Goal: Information Seeking & Learning: Learn about a topic

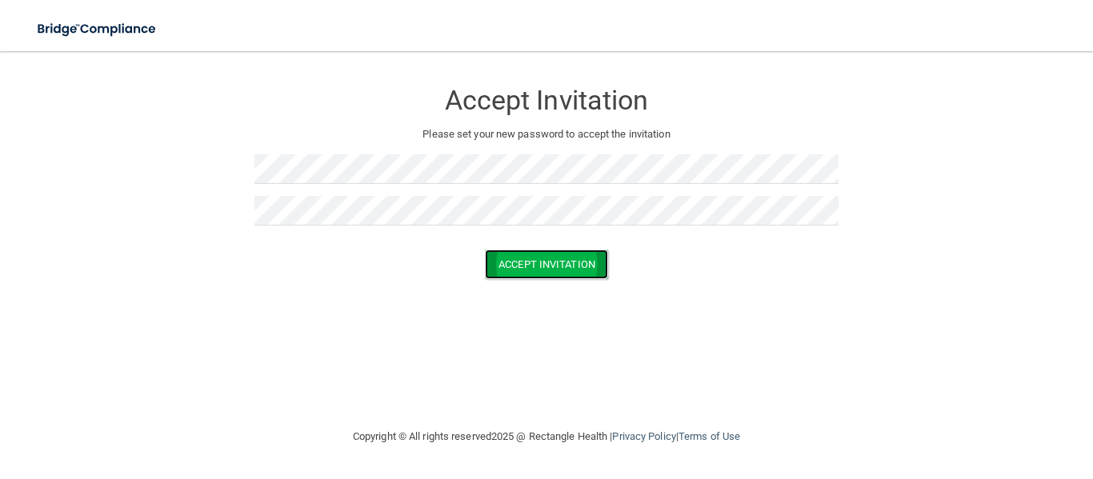
click at [534, 274] on button "Accept Invitation" at bounding box center [546, 265] width 123 height 30
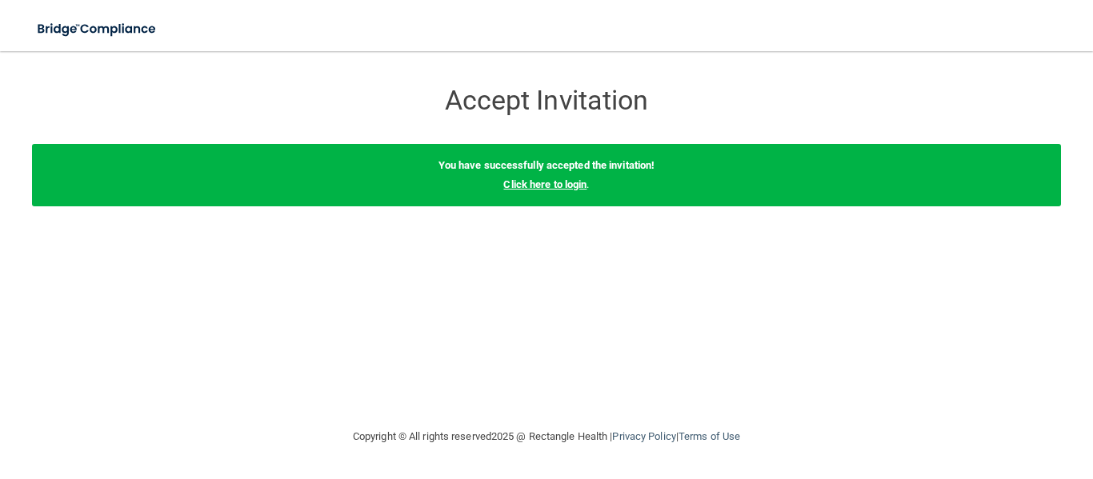
click at [565, 186] on link "Click here to login" at bounding box center [544, 184] width 83 height 12
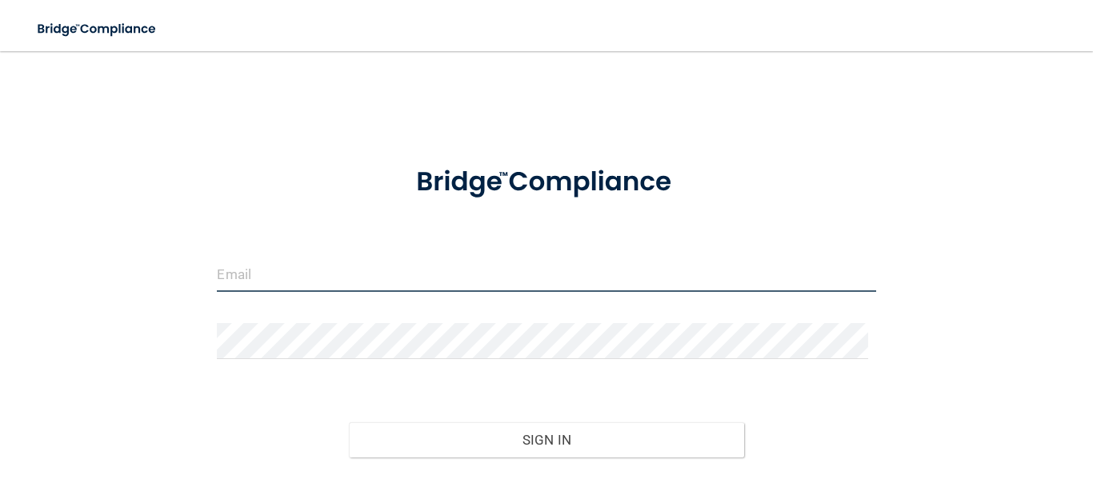
click at [349, 262] on input "email" at bounding box center [546, 274] width 658 height 36
type input "[PERSON_NAME][EMAIL_ADDRESS][PERSON_NAME][DOMAIN_NAME]"
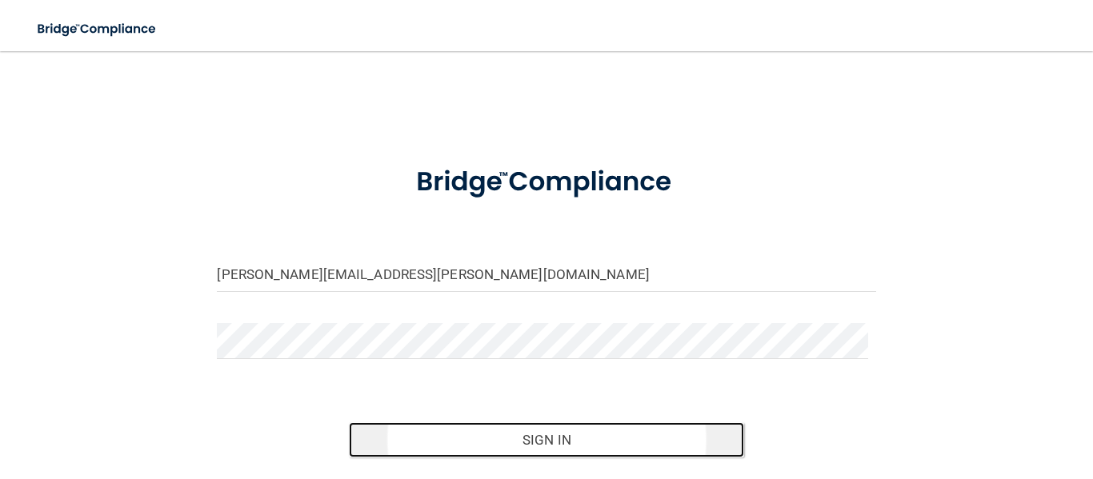
click at [543, 443] on button "Sign In" at bounding box center [546, 439] width 395 height 35
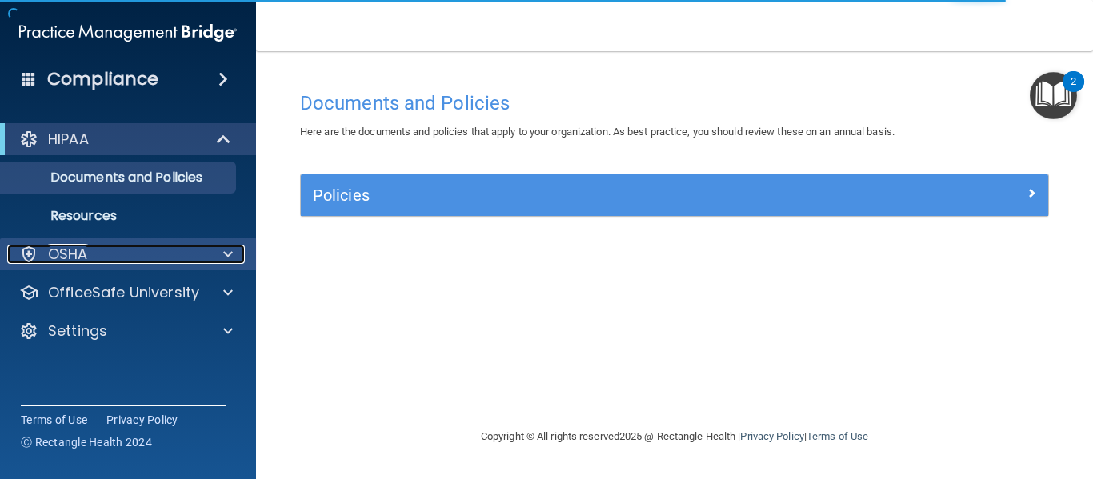
click at [160, 258] on div "OSHA" at bounding box center [106, 254] width 198 height 19
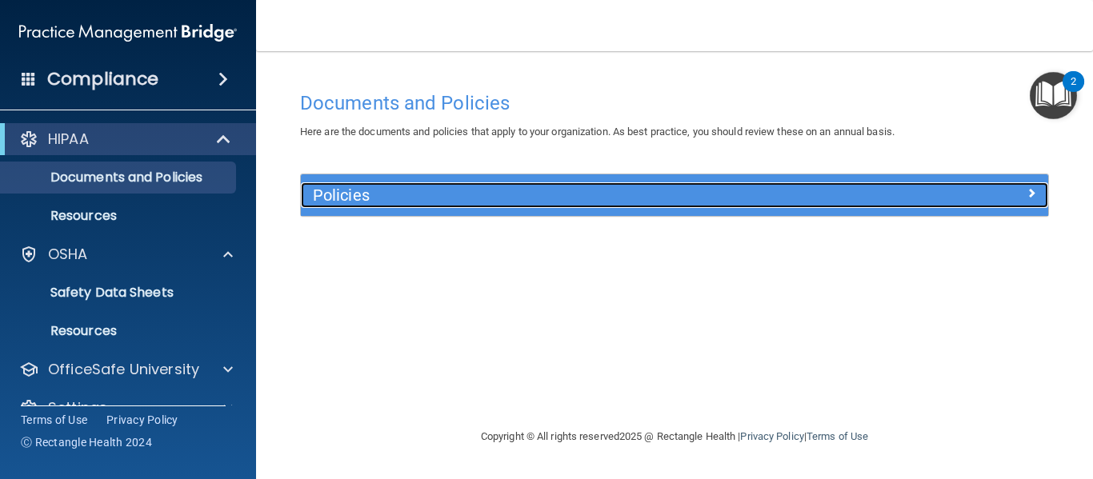
click at [404, 198] on h5 "Policies" at bounding box center [581, 195] width 537 height 18
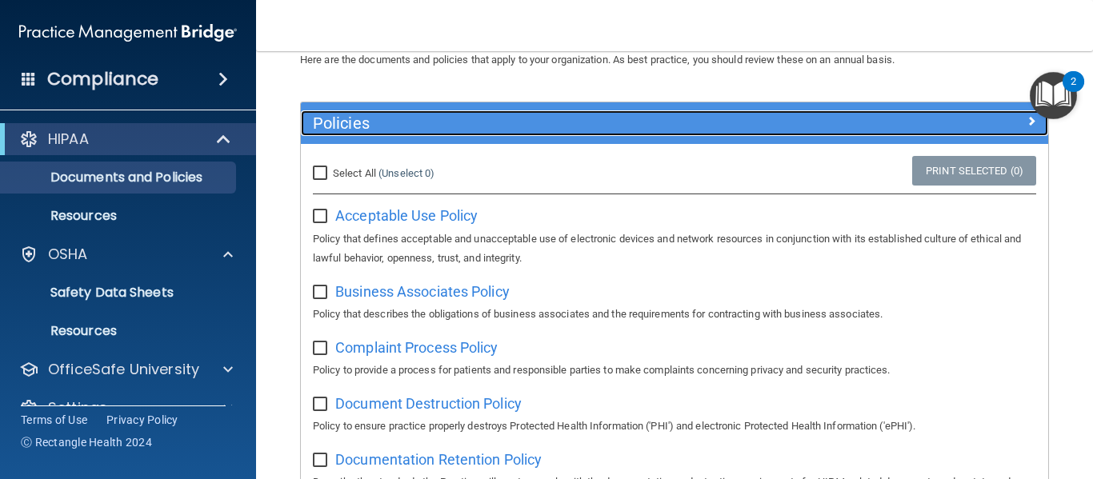
scroll to position [73, 0]
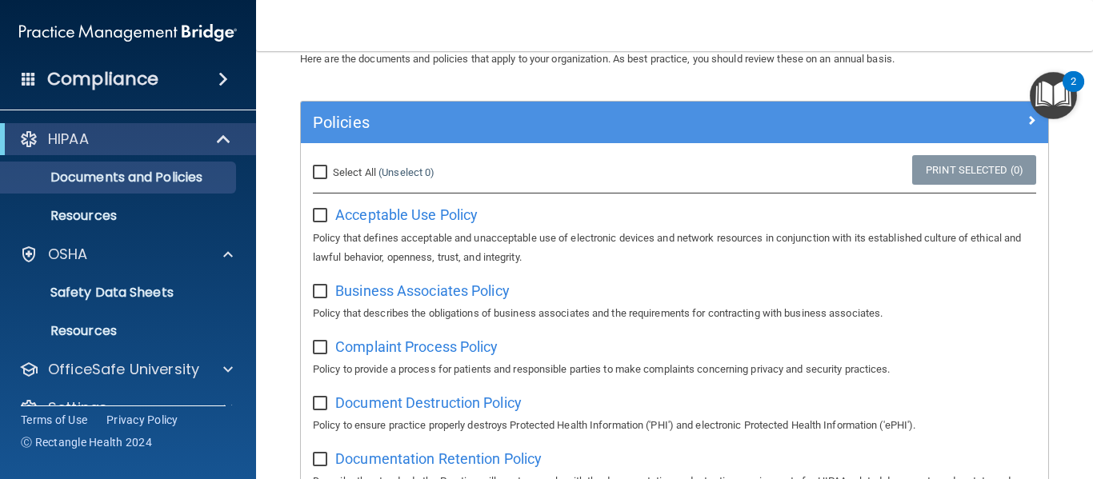
click at [320, 216] on input "checkbox" at bounding box center [322, 216] width 18 height 13
checkbox input "true"
click at [319, 172] on input "Select All (Unselect 1) Unselect All" at bounding box center [322, 172] width 18 height 13
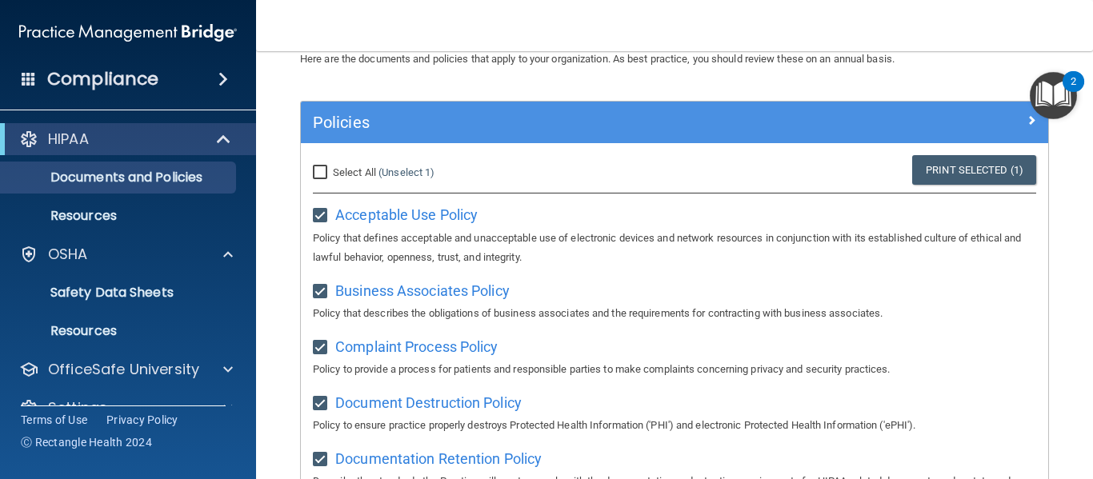
checkbox input "true"
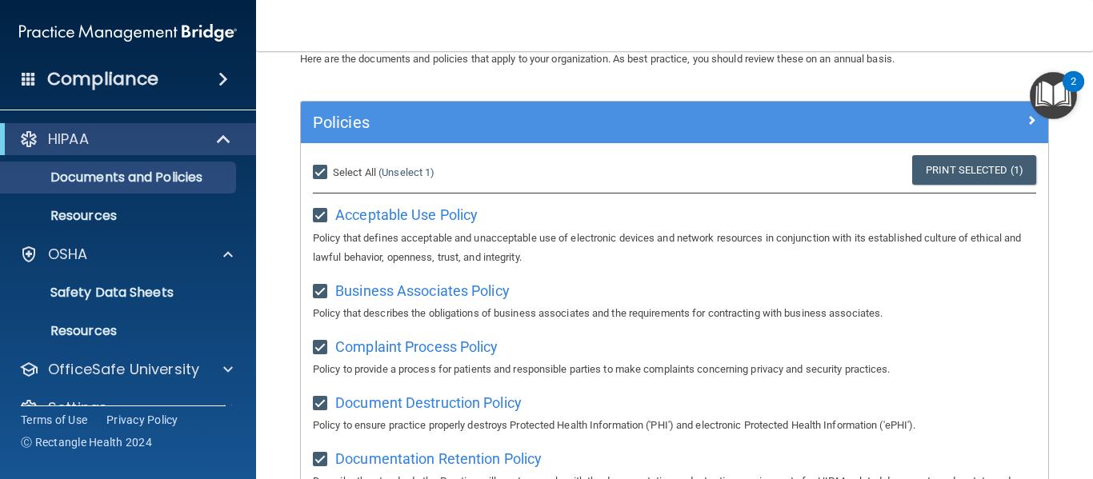
checkbox input "true"
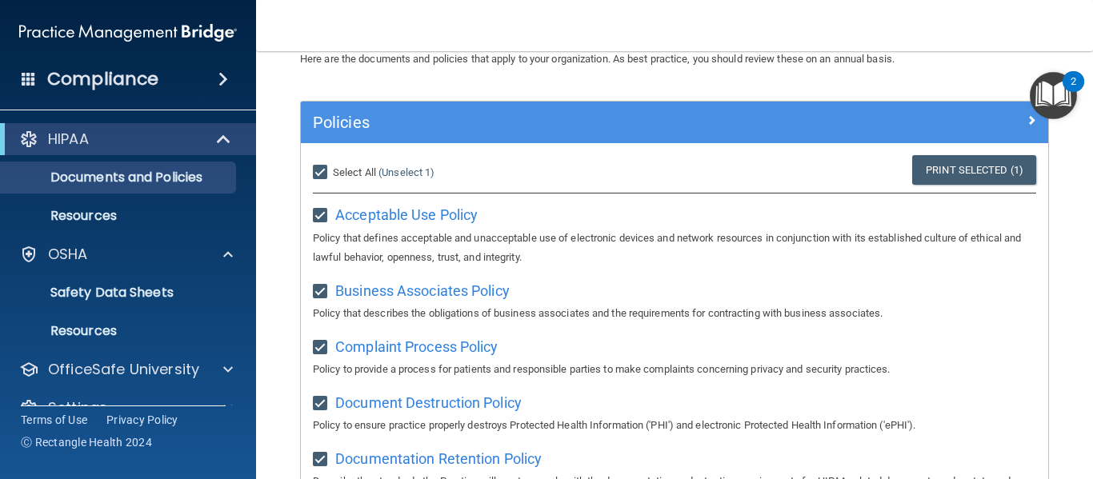
checkbox input "true"
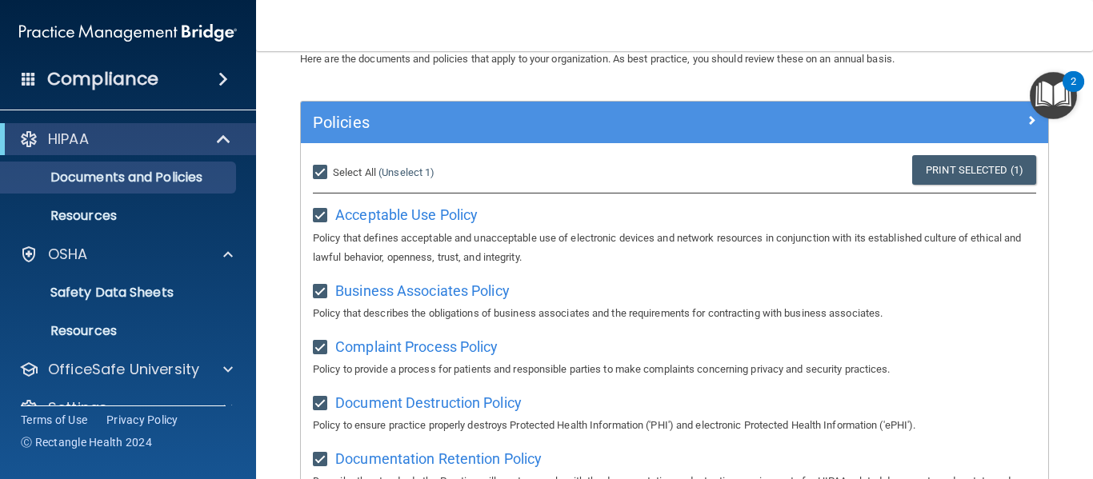
checkbox input "true"
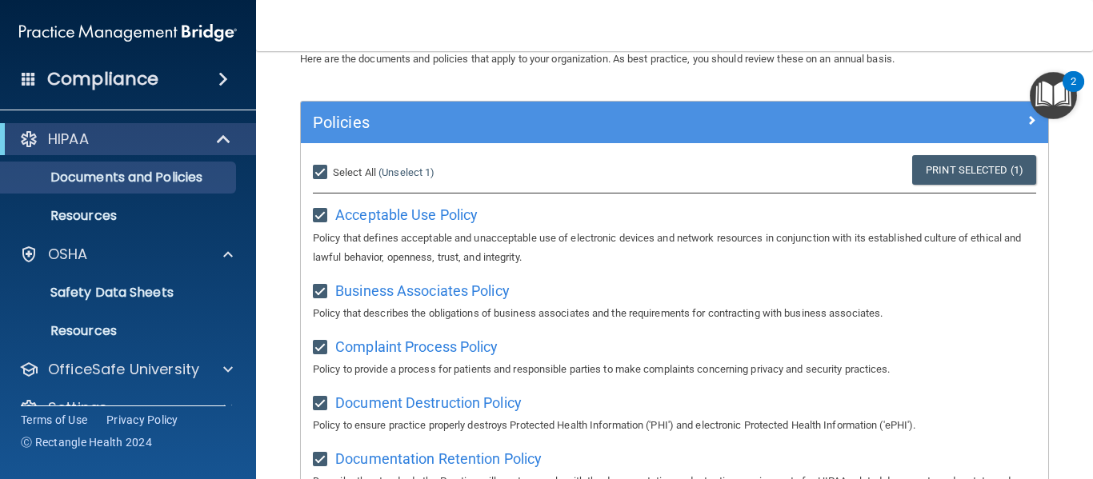
checkbox input "true"
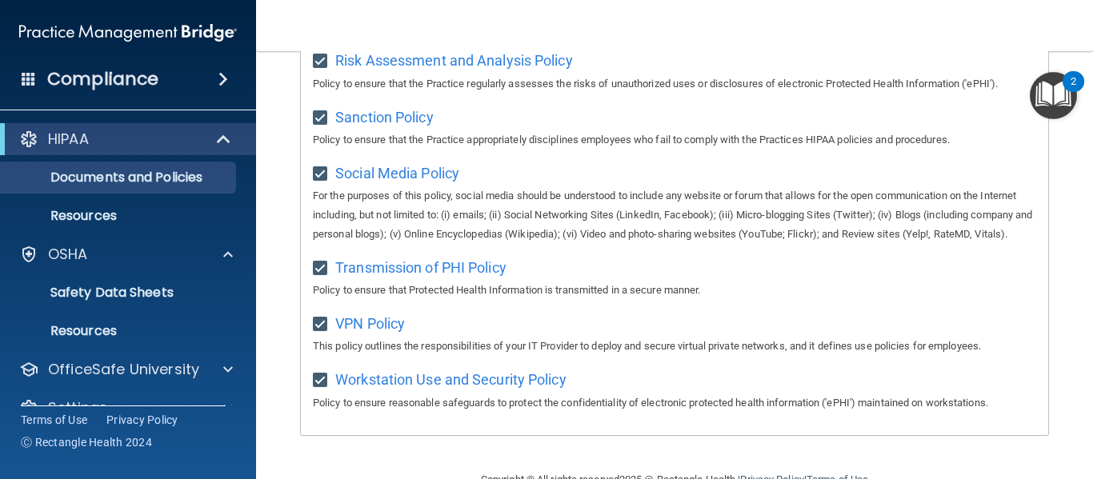
scroll to position [1279, 0]
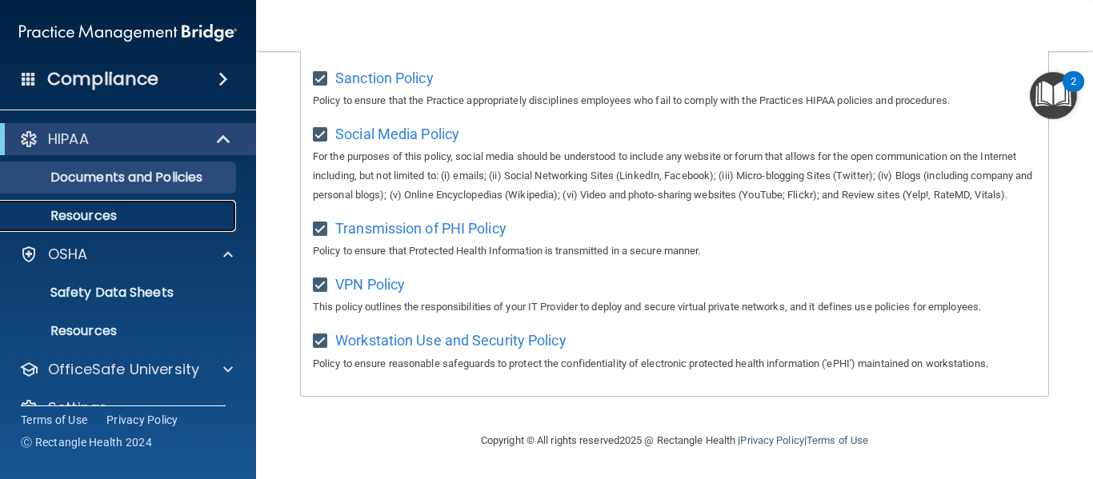
click at [144, 210] on p "Resources" at bounding box center [119, 216] width 218 height 16
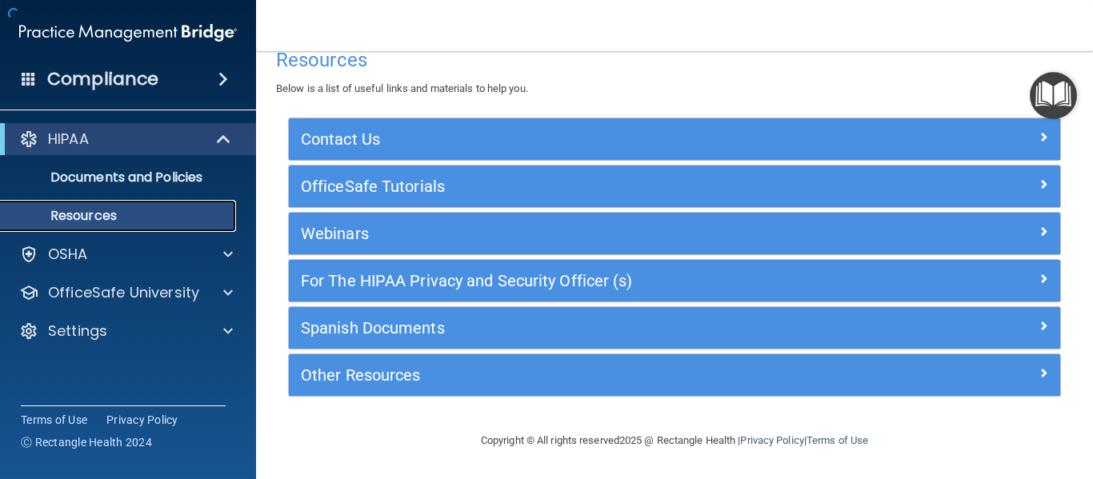
scroll to position [27, 0]
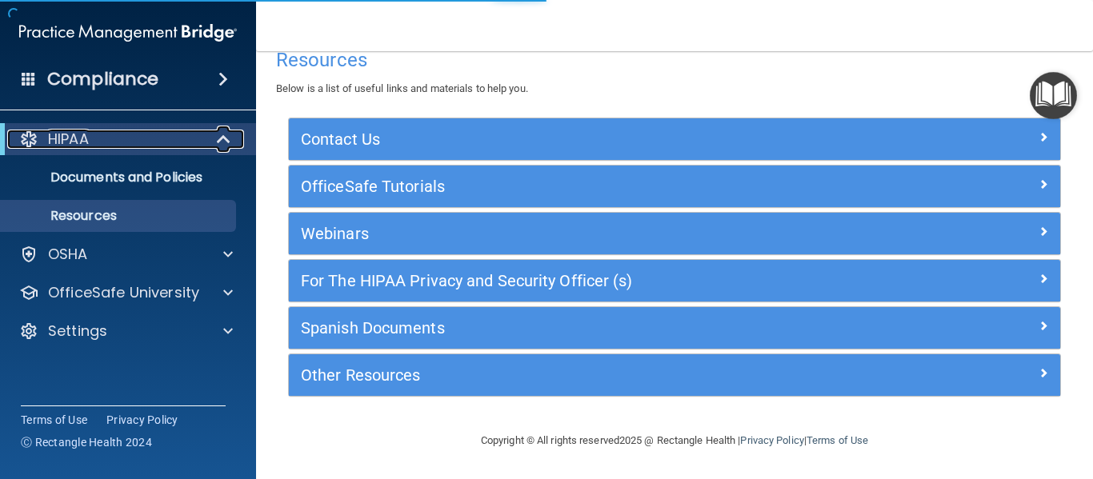
click at [152, 141] on div "HIPAA" at bounding box center [106, 139] width 198 height 19
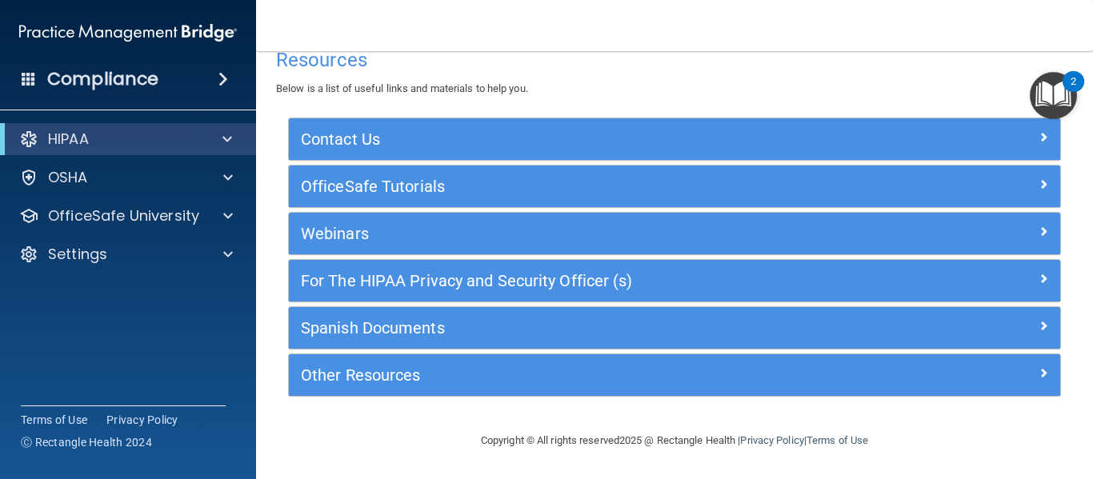
click at [178, 82] on div "Compliance" at bounding box center [128, 79] width 256 height 35
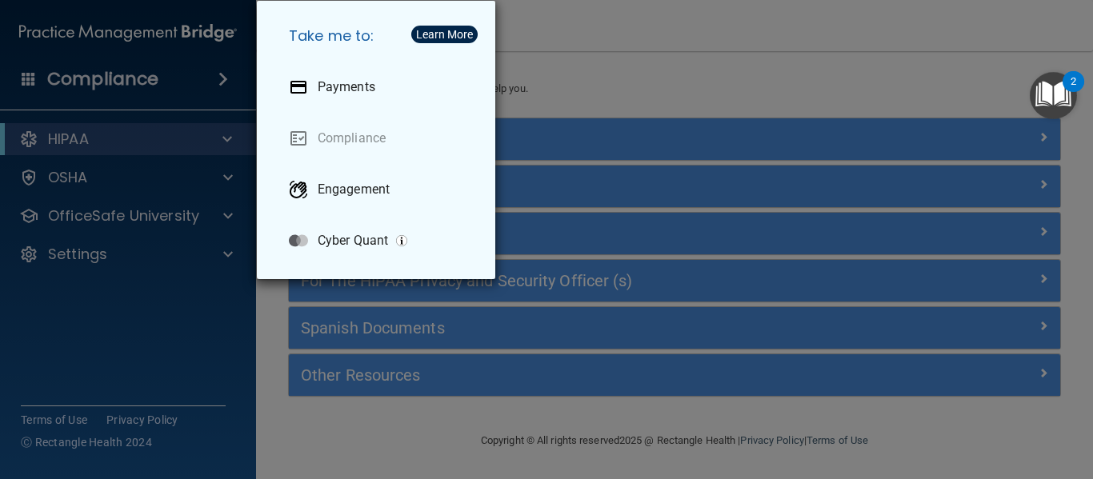
click at [136, 170] on div "Take me to: Payments Compliance Engagement Cyber Quant" at bounding box center [546, 239] width 1093 height 479
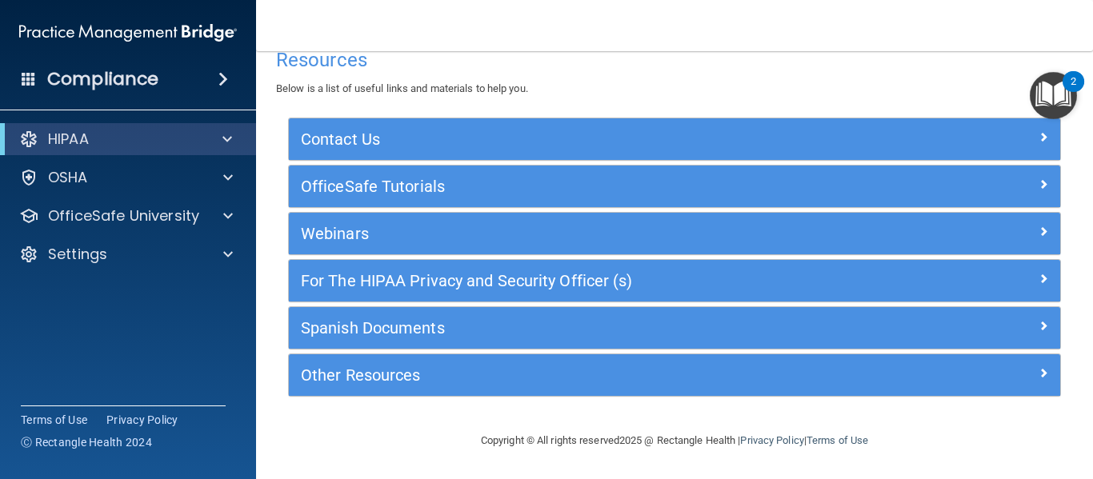
scroll to position [0, 0]
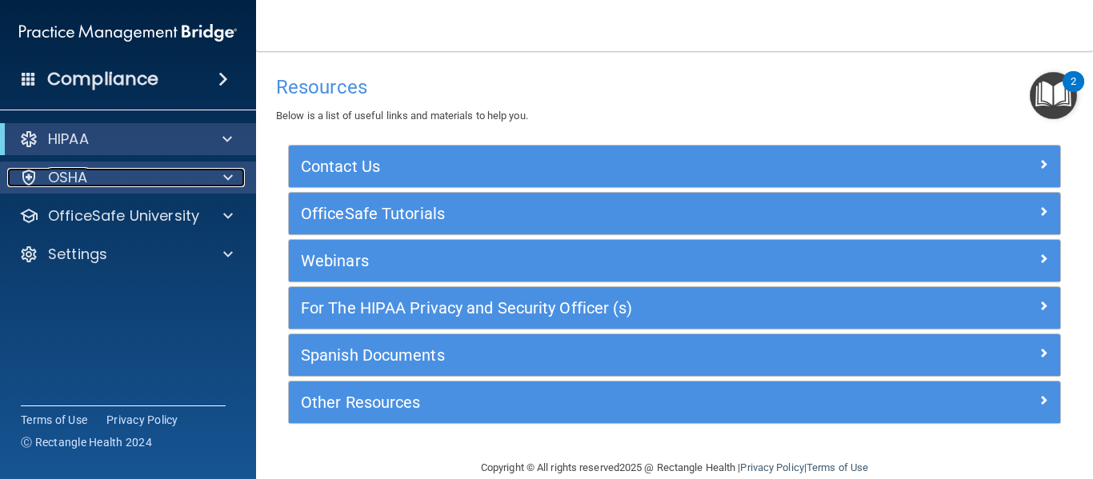
click at [154, 171] on div "OSHA" at bounding box center [106, 177] width 198 height 19
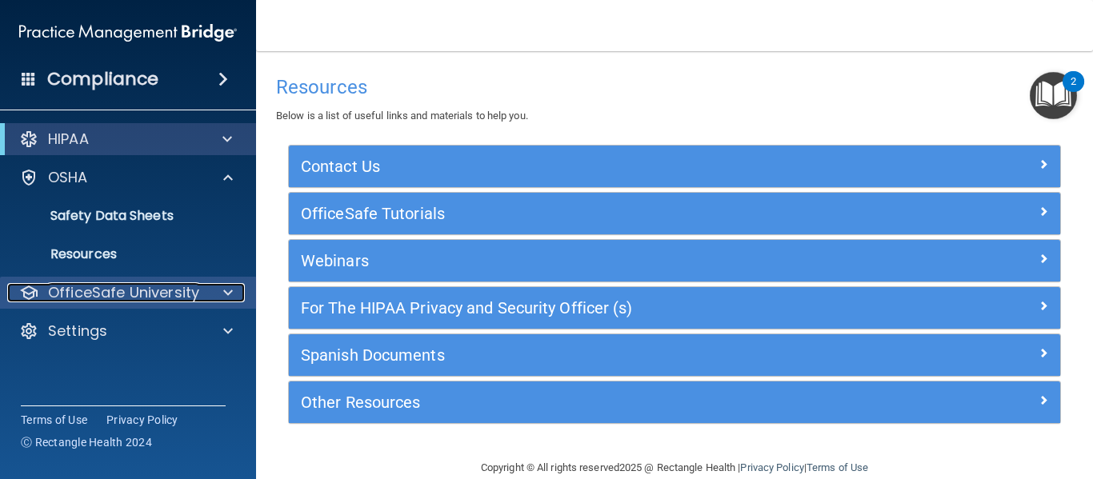
click at [125, 288] on p "OfficeSafe University" at bounding box center [123, 292] width 151 height 19
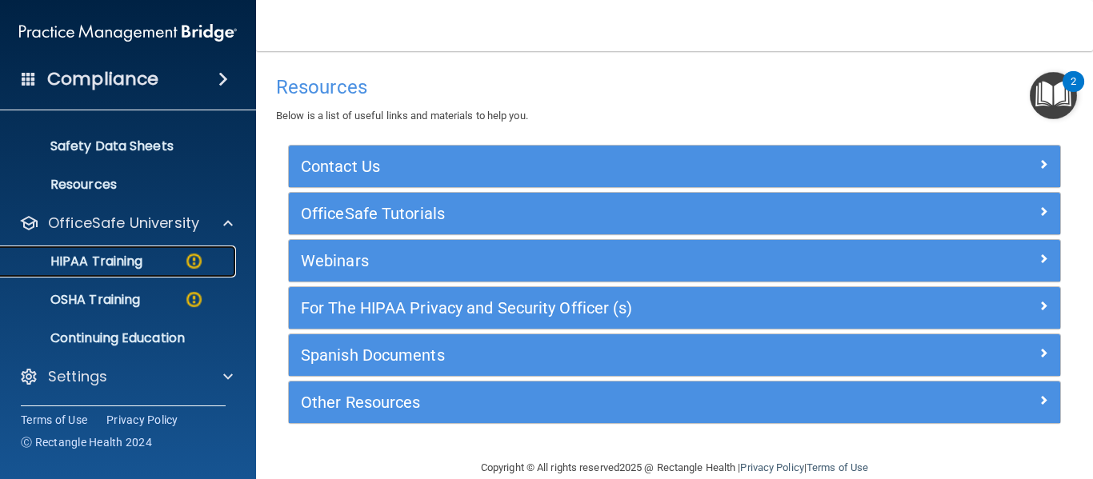
click at [118, 261] on p "HIPAA Training" at bounding box center [76, 262] width 132 height 16
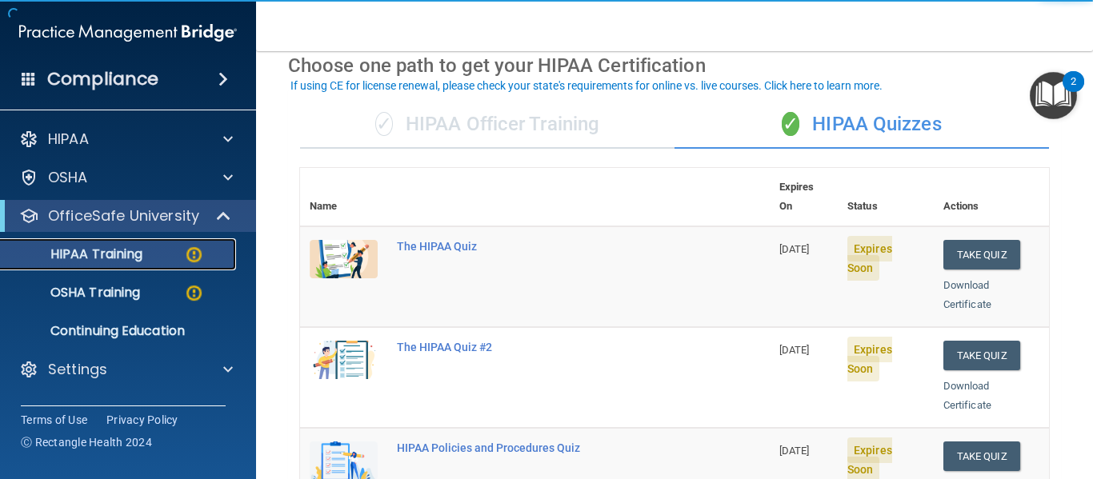
scroll to position [78, 0]
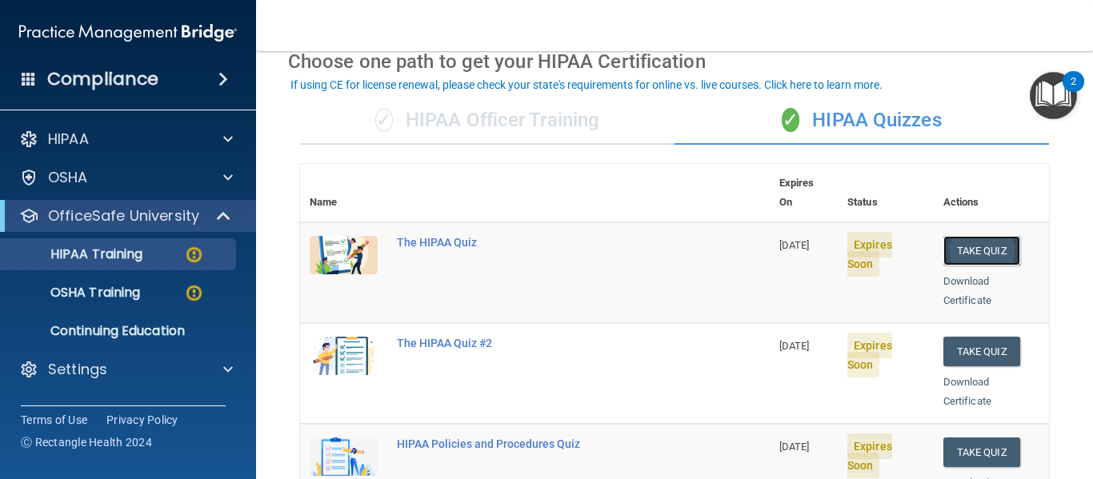
click at [947, 236] on button "Take Quiz" at bounding box center [981, 251] width 77 height 30
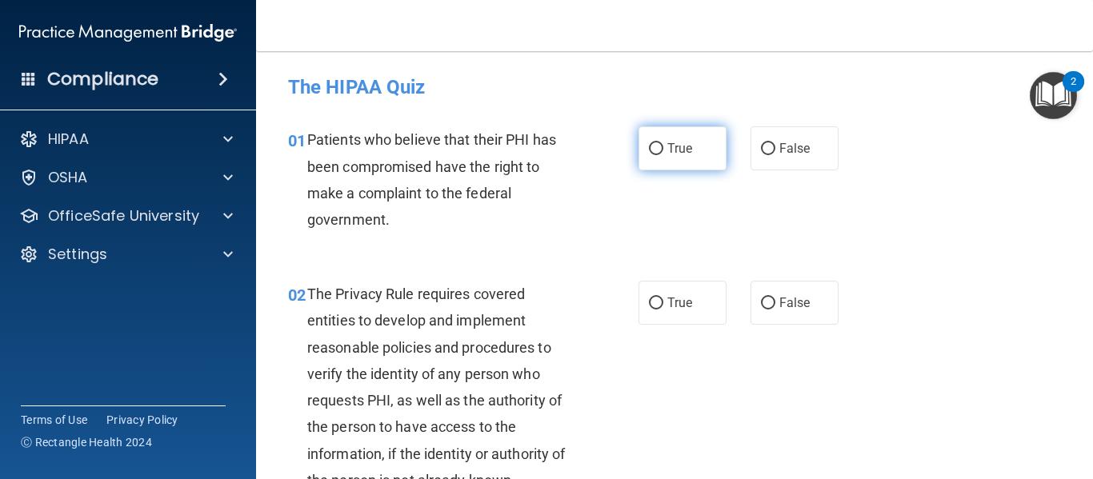
click at [661, 145] on label "True" at bounding box center [682, 148] width 88 height 44
click at [661, 145] on input "True" at bounding box center [656, 149] width 14 height 12
radio input "true"
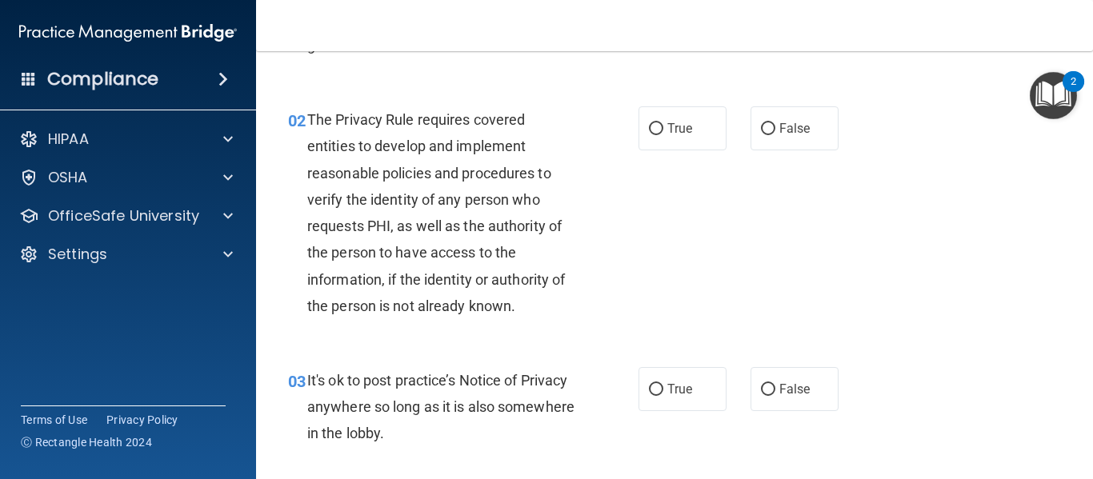
scroll to position [175, 0]
click at [657, 111] on label "True" at bounding box center [682, 128] width 88 height 44
click at [657, 122] on input "True" at bounding box center [656, 128] width 14 height 12
radio input "true"
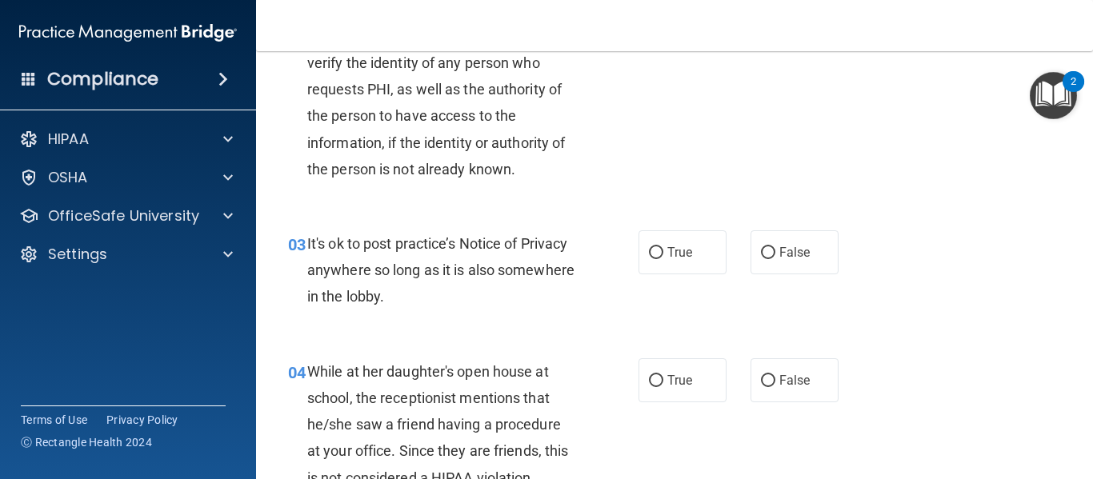
scroll to position [342, 0]
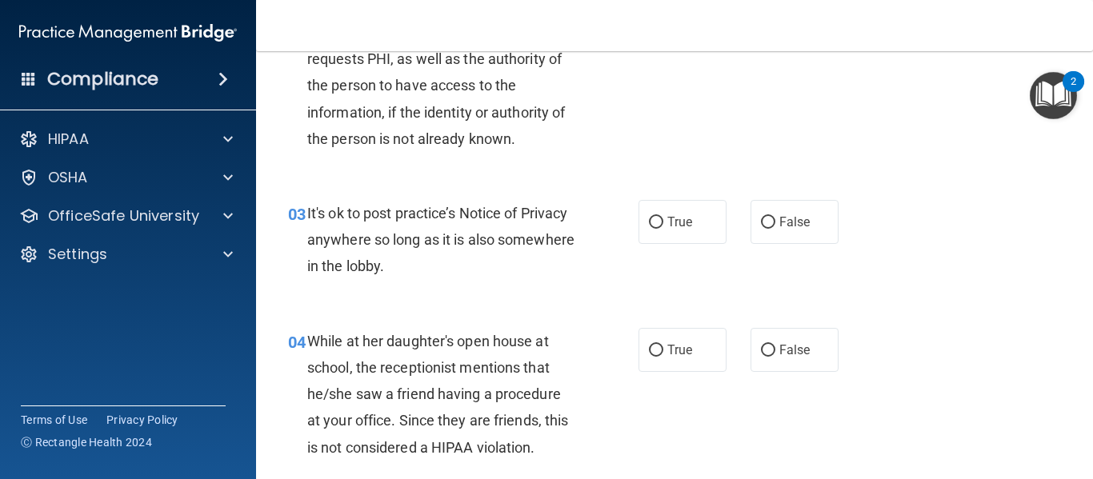
click at [674, 283] on div "03 It's ok to post practice’s Notice of Privacy anywhere so long as it is also …" at bounding box center [674, 244] width 797 height 128
click at [649, 222] on input "True" at bounding box center [656, 223] width 14 height 12
radio input "true"
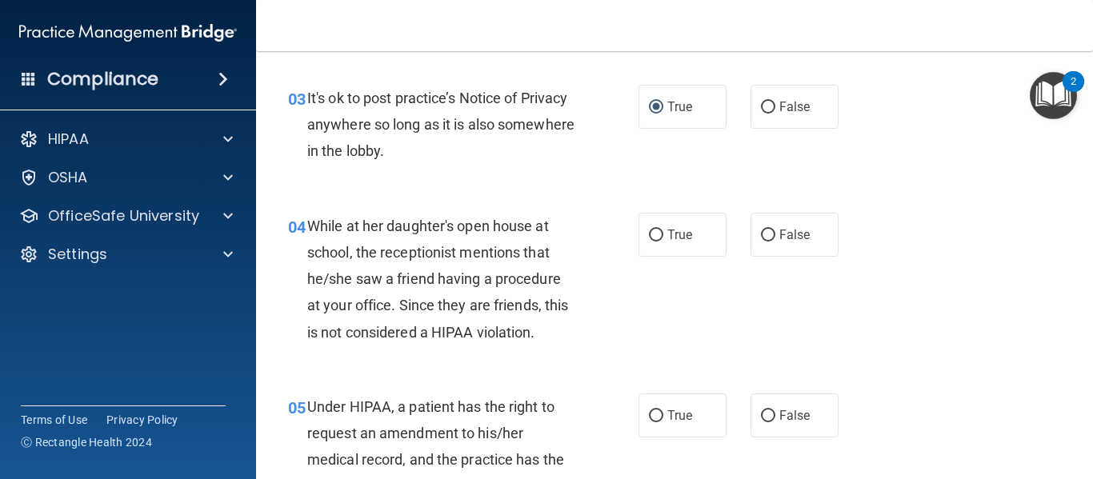
scroll to position [462, 0]
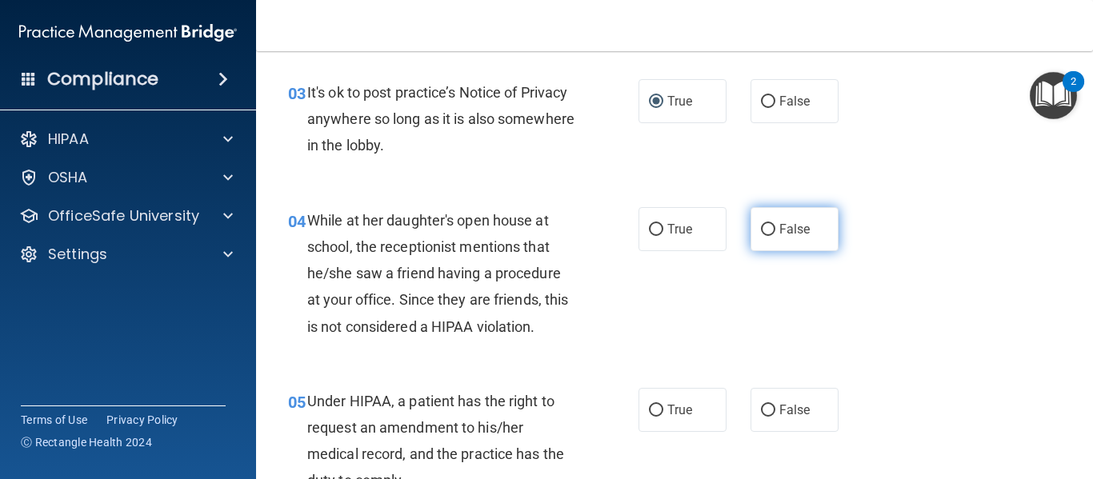
click at [761, 224] on input "False" at bounding box center [768, 230] width 14 height 12
radio input "true"
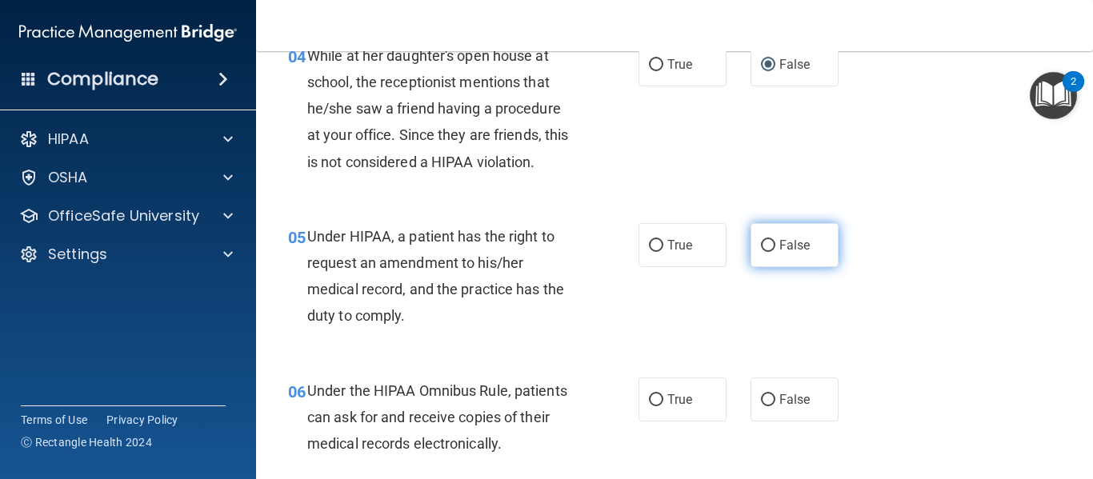
scroll to position [628, 0]
click at [773, 235] on label "False" at bounding box center [795, 244] width 88 height 44
click at [773, 239] on input "False" at bounding box center [768, 245] width 14 height 12
radio input "true"
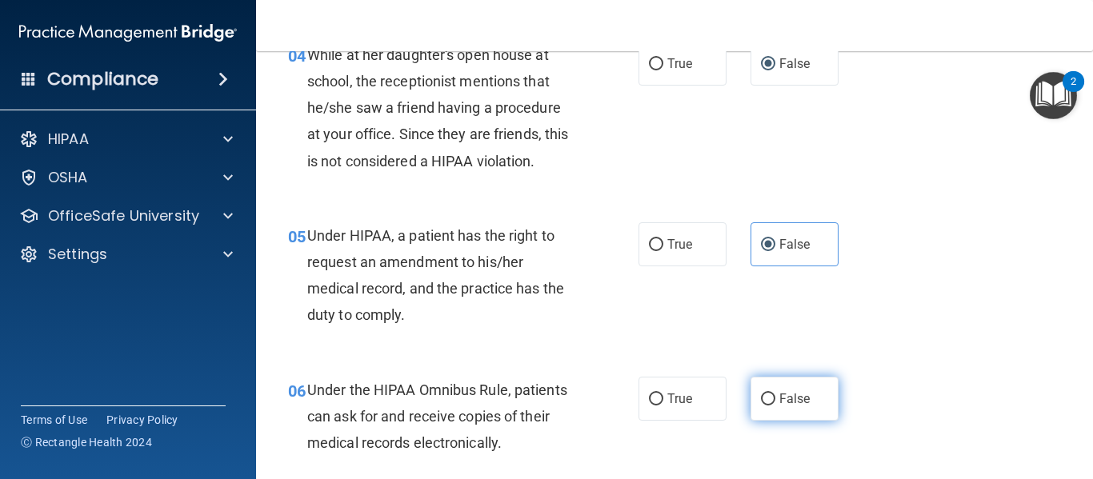
click at [765, 402] on input "False" at bounding box center [768, 400] width 14 height 12
radio input "true"
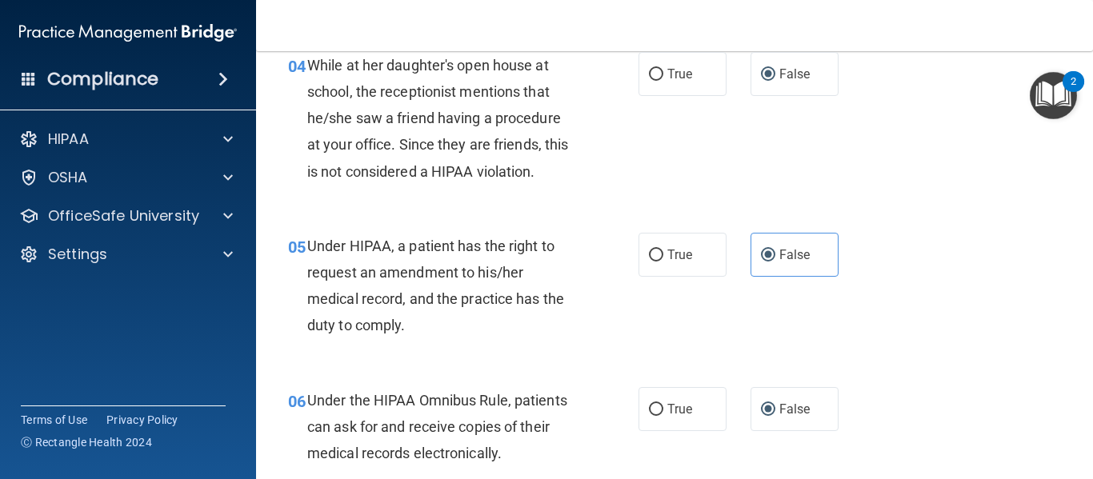
scroll to position [602, 0]
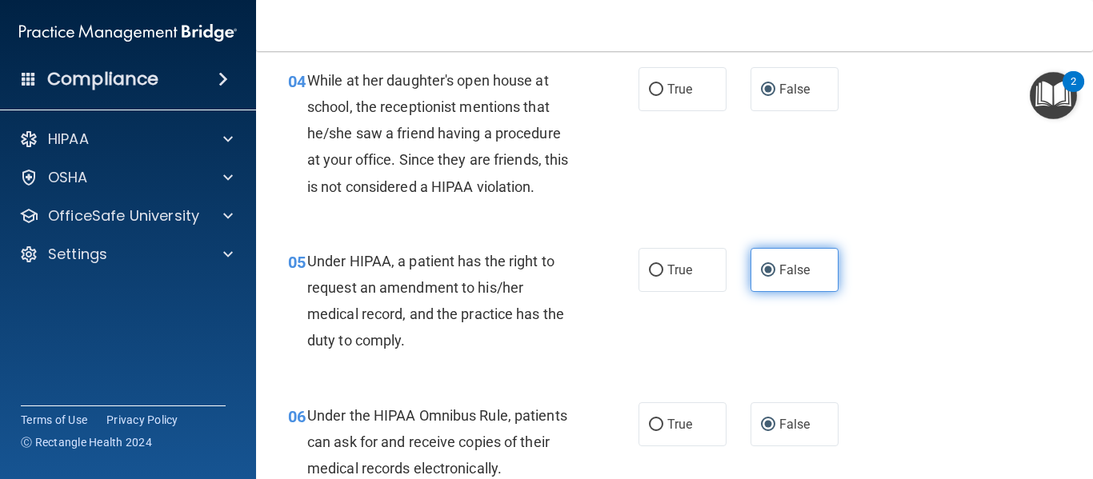
click at [764, 275] on input "False" at bounding box center [768, 271] width 14 height 12
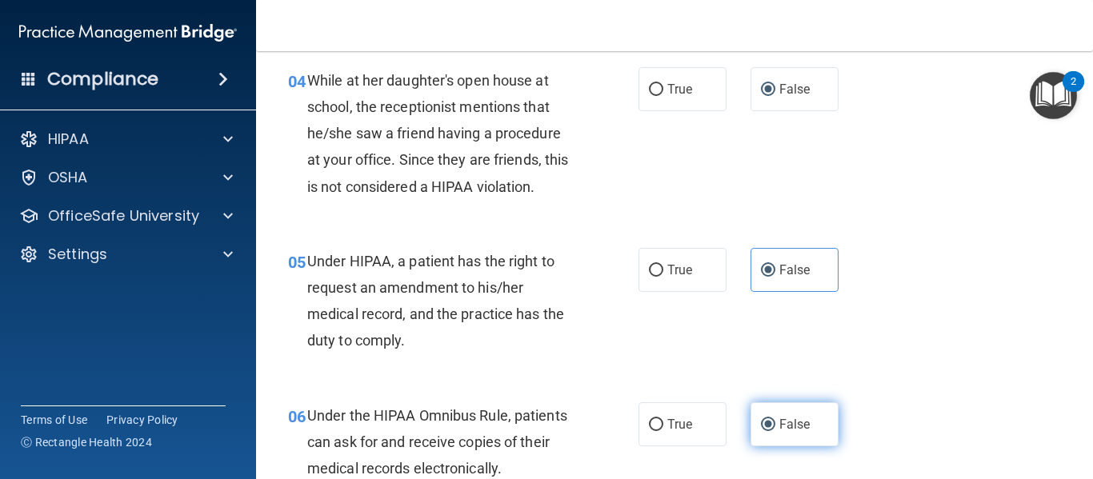
click at [767, 420] on input "False" at bounding box center [768, 425] width 14 height 12
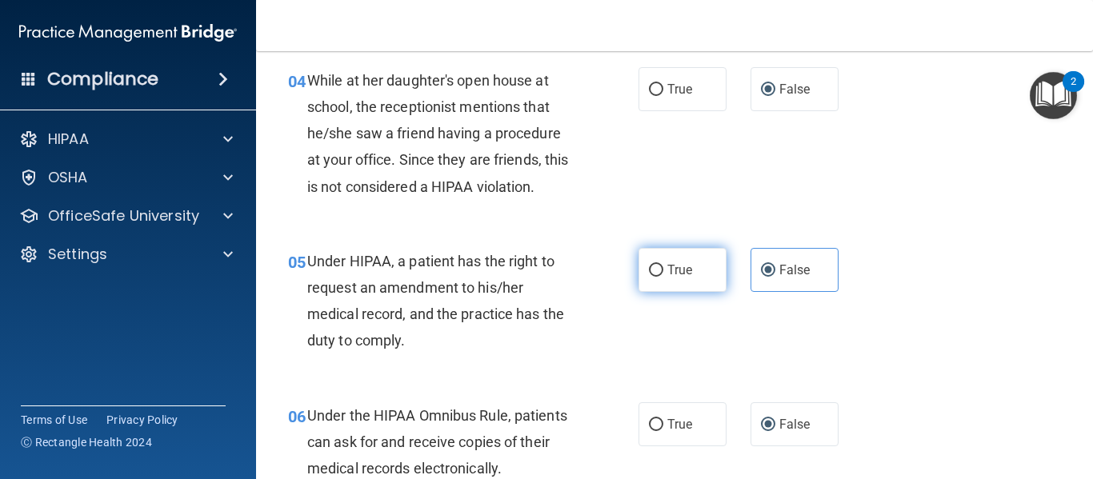
click at [685, 268] on span "True" at bounding box center [679, 269] width 25 height 15
click at [663, 268] on input "True" at bounding box center [656, 271] width 14 height 12
radio input "true"
radio input "false"
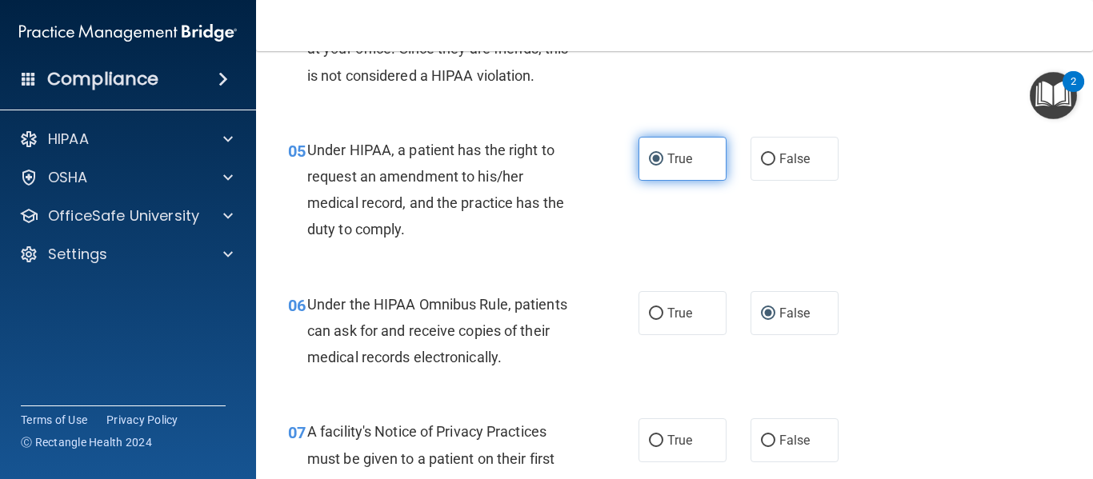
scroll to position [715, 0]
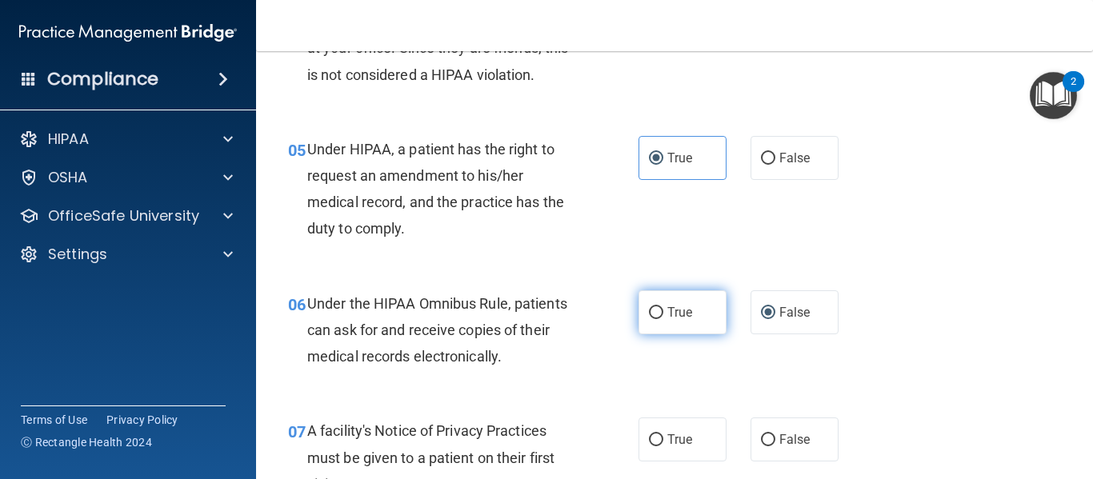
click at [653, 318] on input "True" at bounding box center [656, 313] width 14 height 12
radio input "true"
radio input "false"
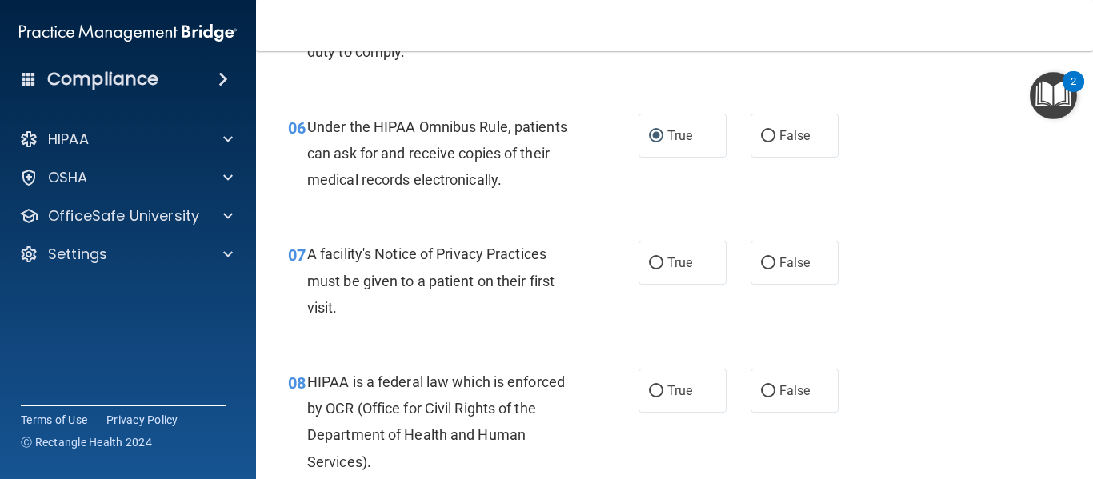
scroll to position [892, 0]
click at [658, 258] on label "True" at bounding box center [682, 262] width 88 height 44
click at [658, 258] on input "True" at bounding box center [656, 263] width 14 height 12
radio input "true"
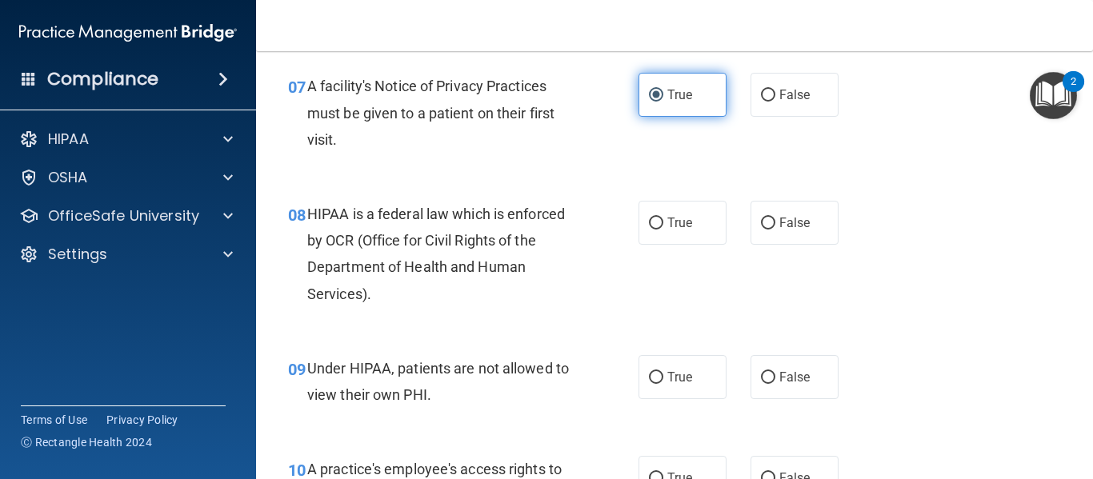
scroll to position [1060, 0]
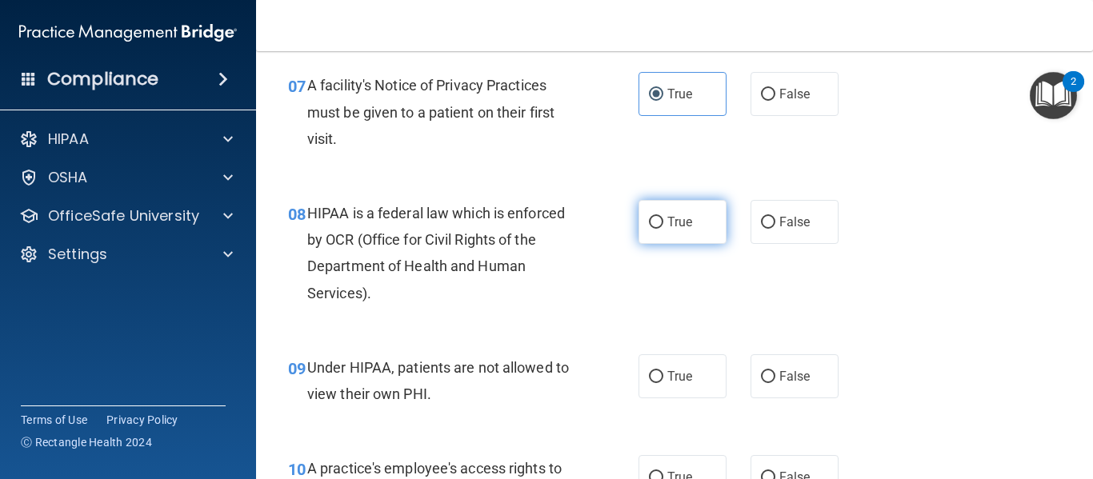
click at [667, 222] on span "True" at bounding box center [679, 221] width 25 height 15
click at [663, 222] on input "True" at bounding box center [656, 223] width 14 height 12
radio input "true"
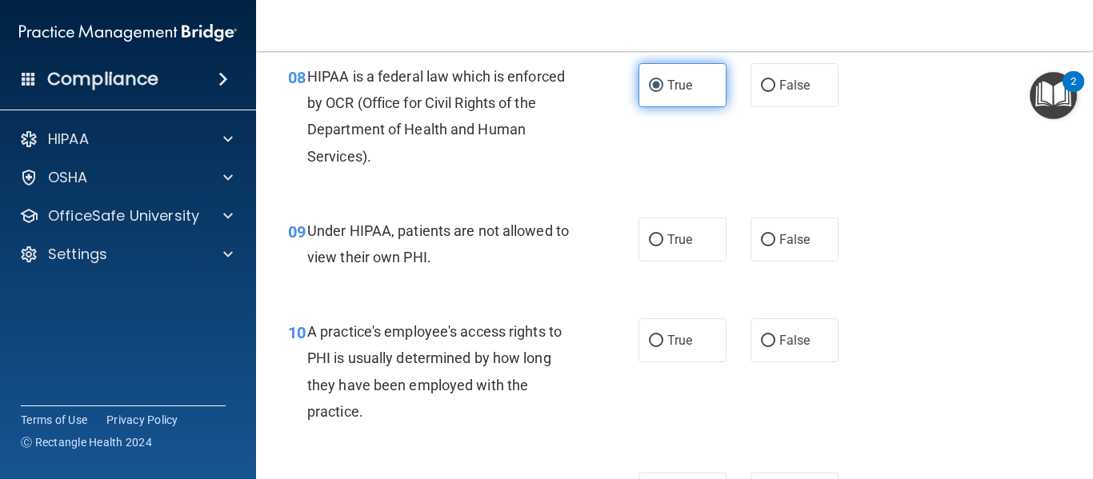
scroll to position [1198, 0]
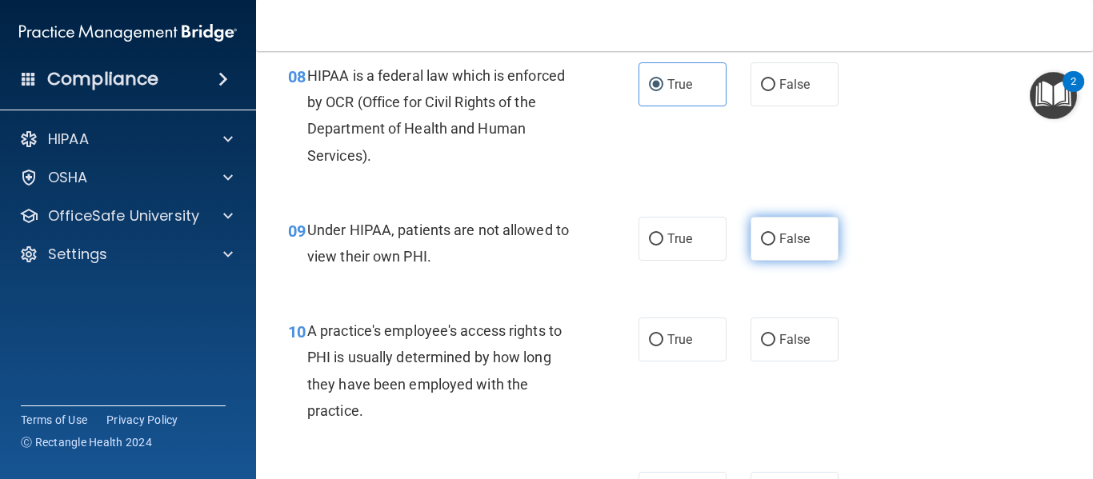
click at [761, 241] on input "False" at bounding box center [768, 240] width 14 height 12
radio input "true"
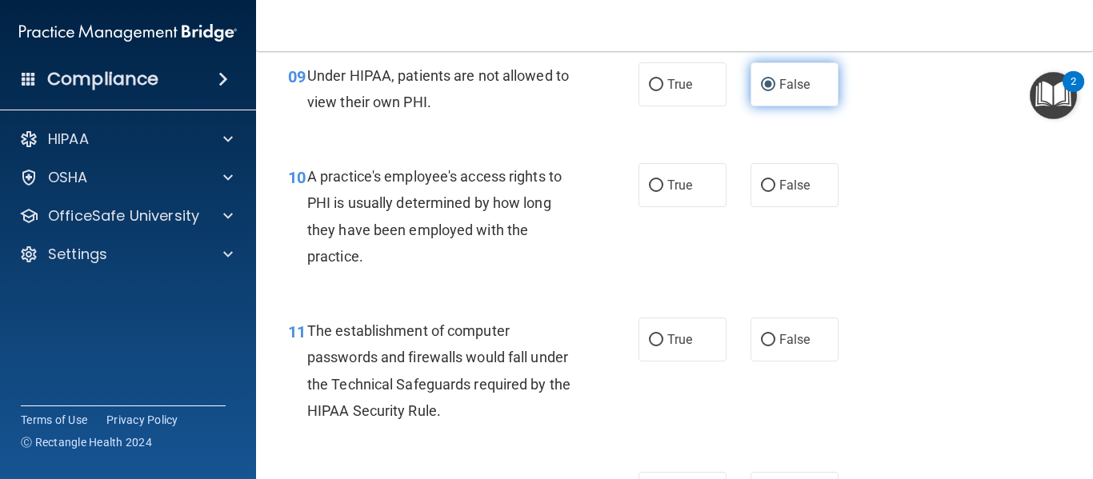
scroll to position [1358, 0]
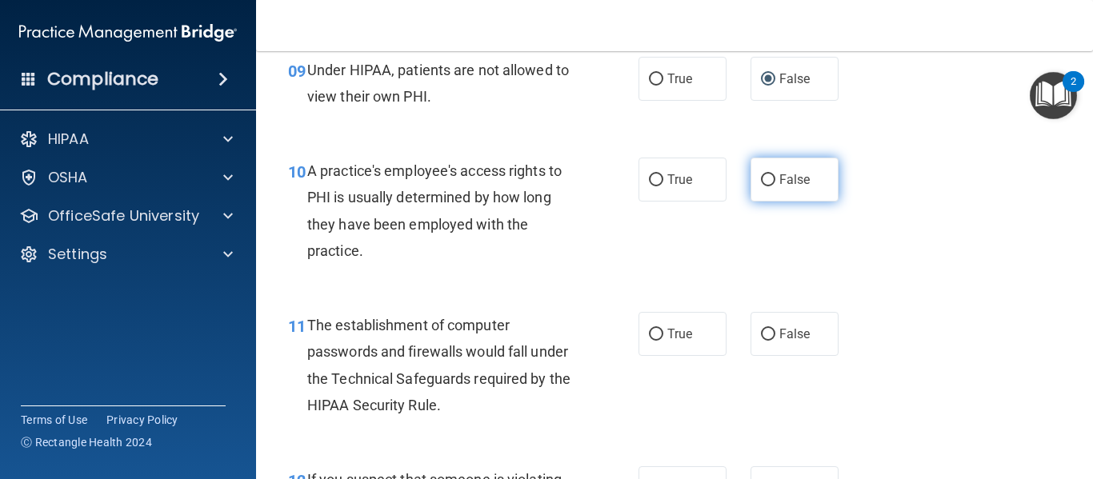
click at [761, 182] on input "False" at bounding box center [768, 180] width 14 height 12
radio input "true"
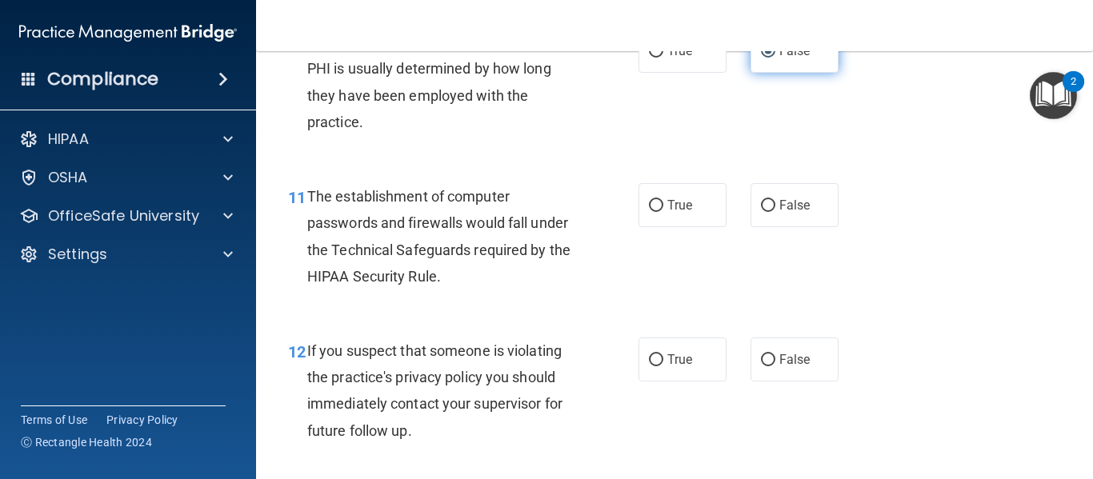
scroll to position [1518, 0]
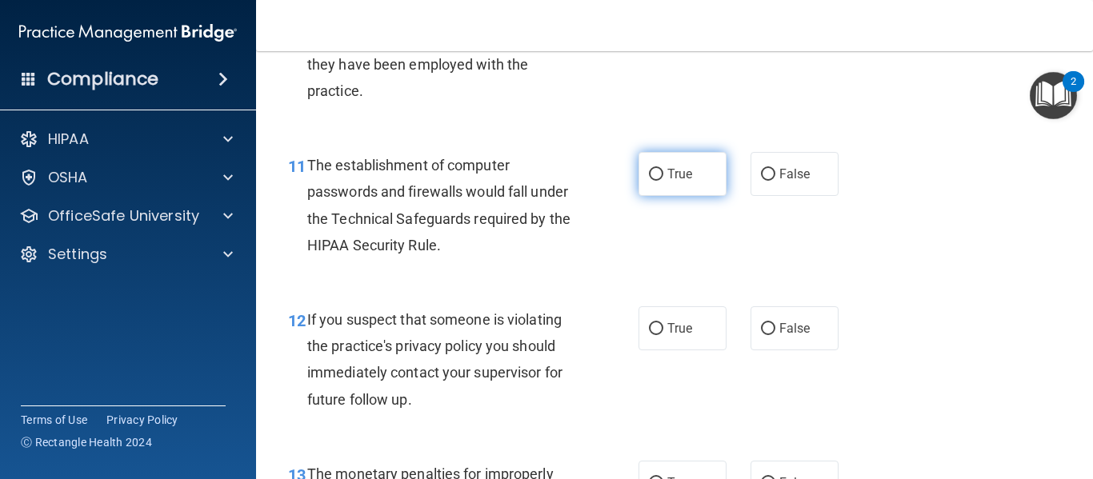
click at [669, 177] on span "True" at bounding box center [679, 173] width 25 height 15
click at [663, 177] on input "True" at bounding box center [656, 175] width 14 height 12
radio input "true"
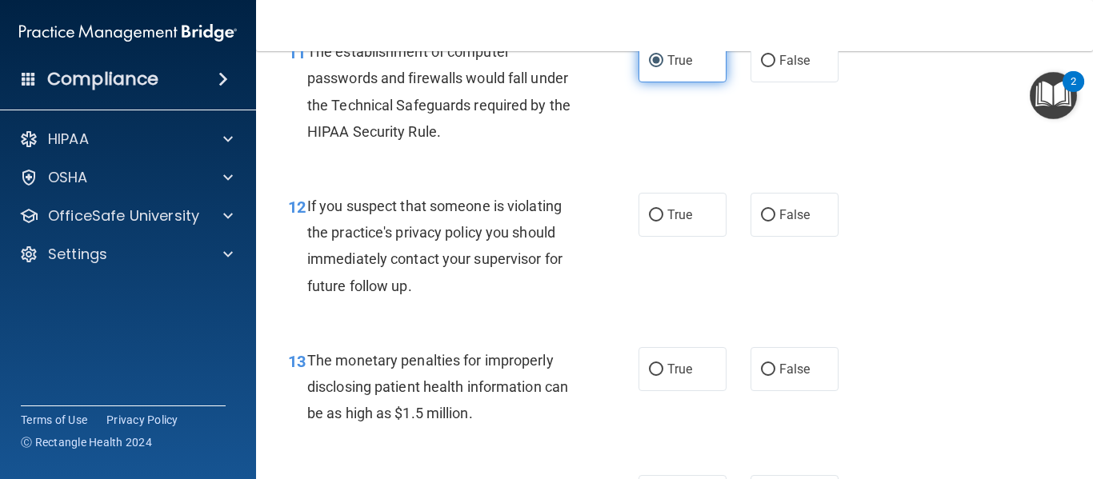
scroll to position [1644, 0]
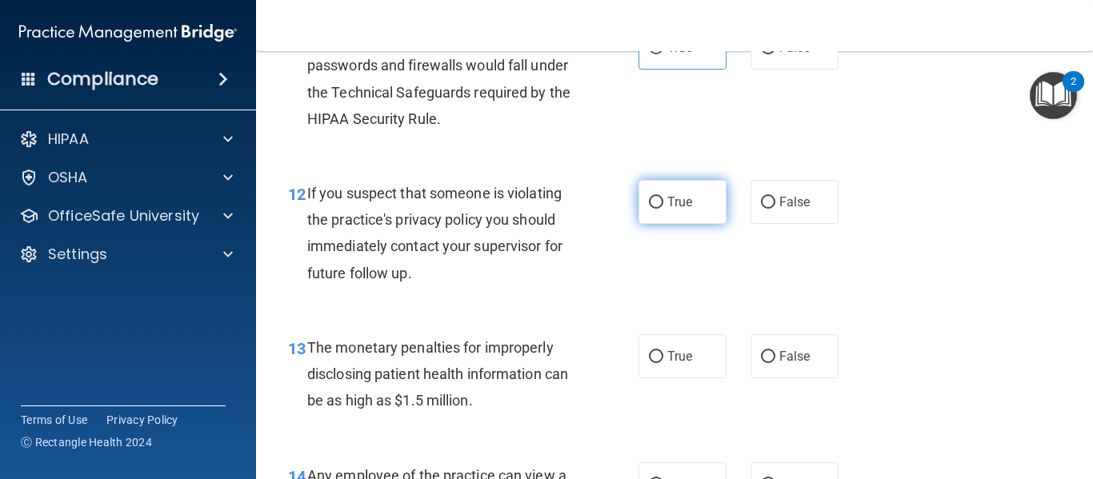
click at [669, 197] on span "True" at bounding box center [679, 201] width 25 height 15
click at [663, 197] on input "True" at bounding box center [656, 203] width 14 height 12
radio input "true"
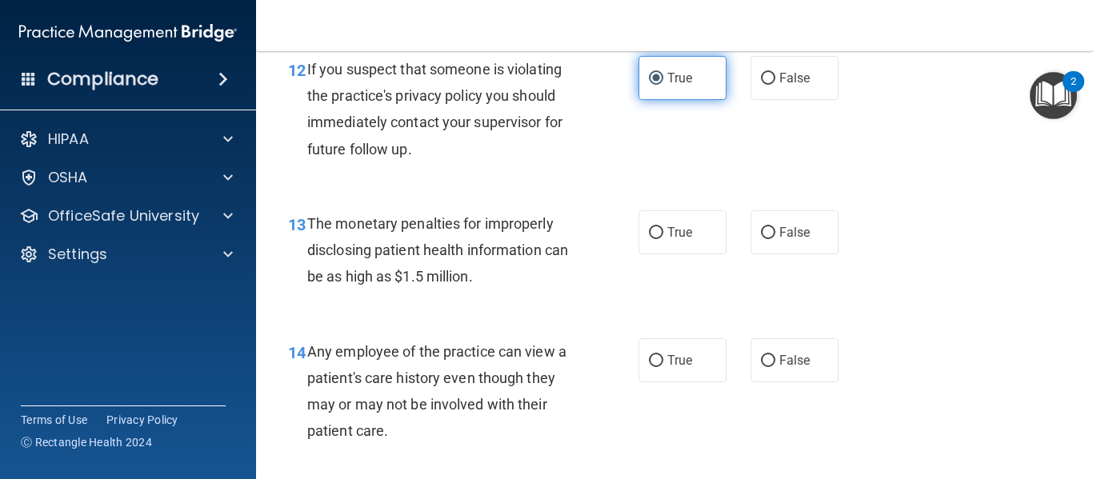
scroll to position [1770, 0]
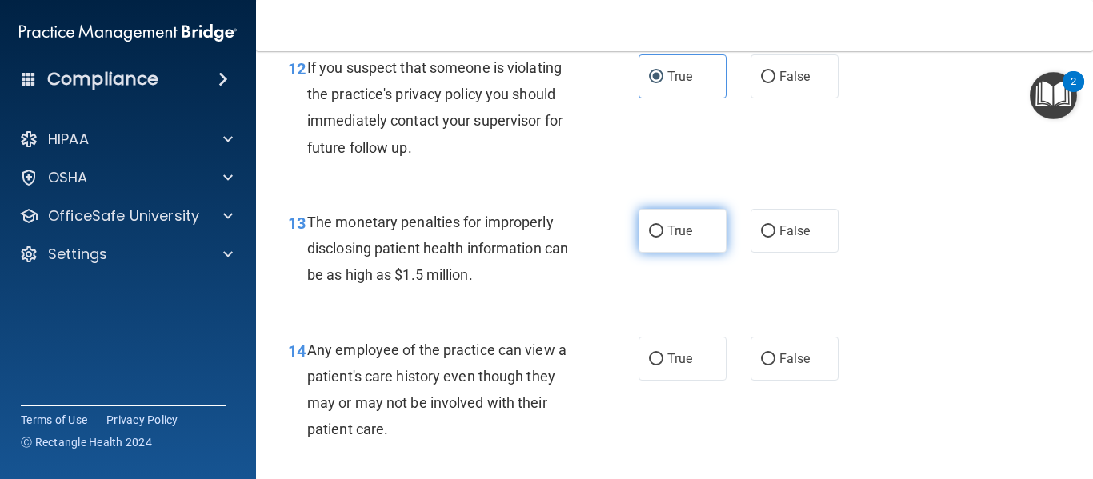
click at [670, 222] on label "True" at bounding box center [682, 231] width 88 height 44
click at [663, 226] on input "True" at bounding box center [656, 232] width 14 height 12
radio input "true"
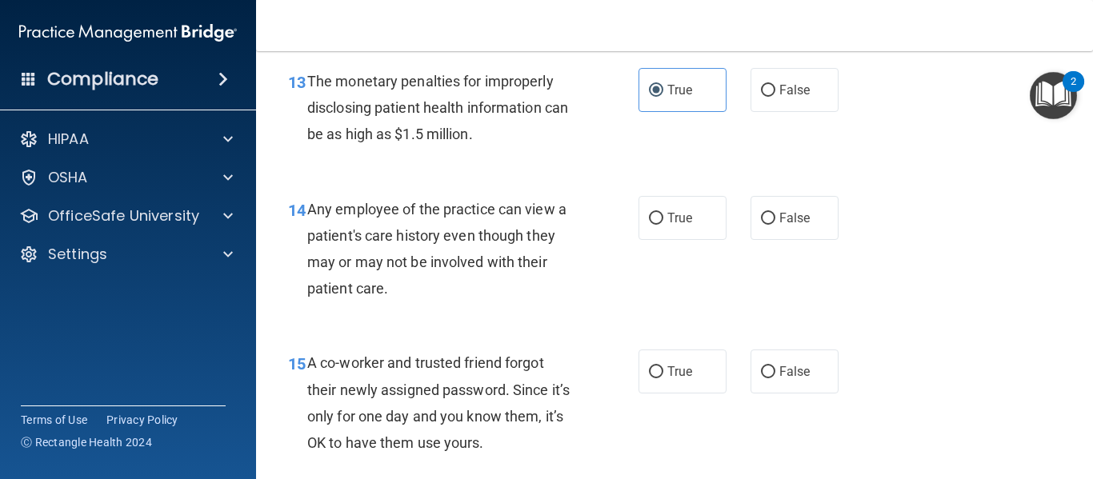
scroll to position [1915, 0]
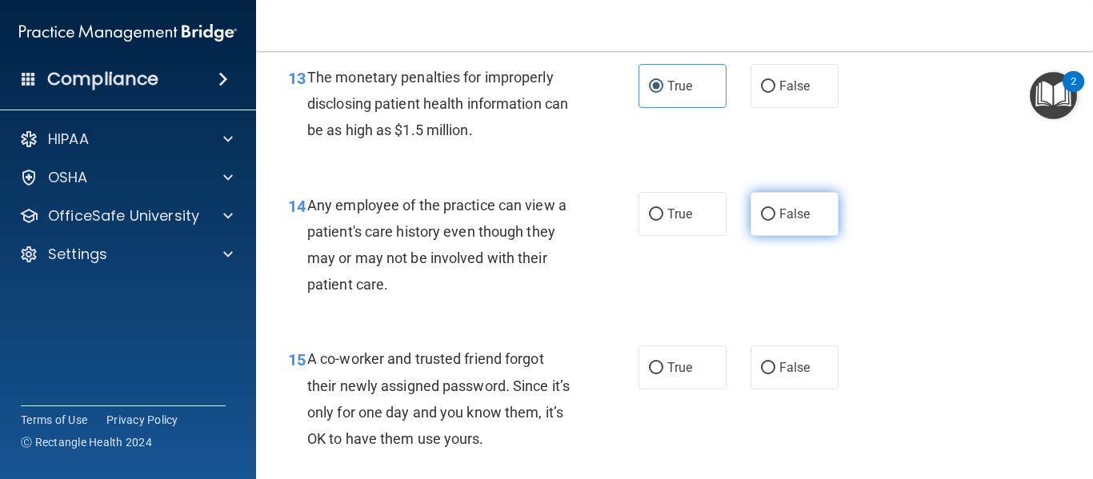
click at [793, 220] on span "False" at bounding box center [794, 213] width 31 height 15
click at [775, 220] on input "False" at bounding box center [768, 215] width 14 height 12
radio input "true"
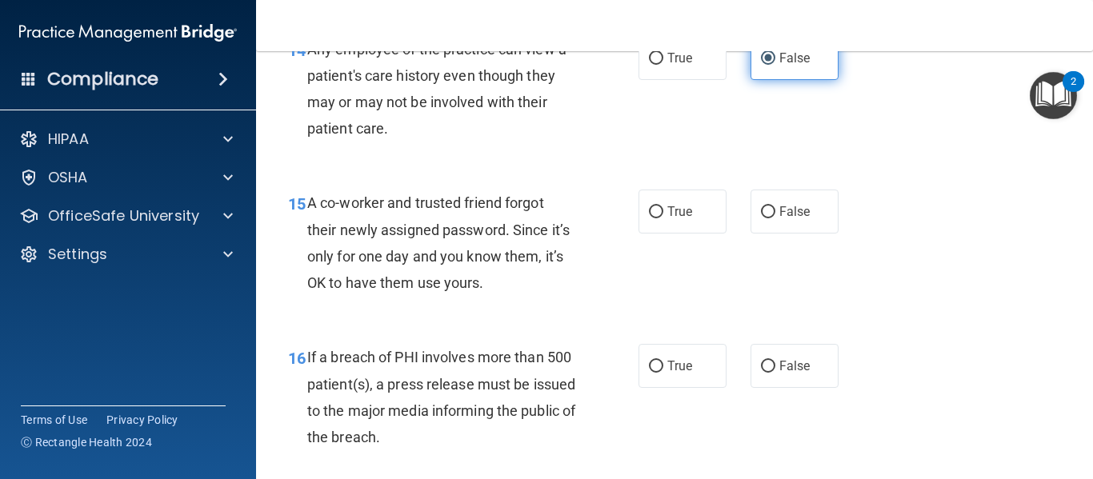
scroll to position [2076, 0]
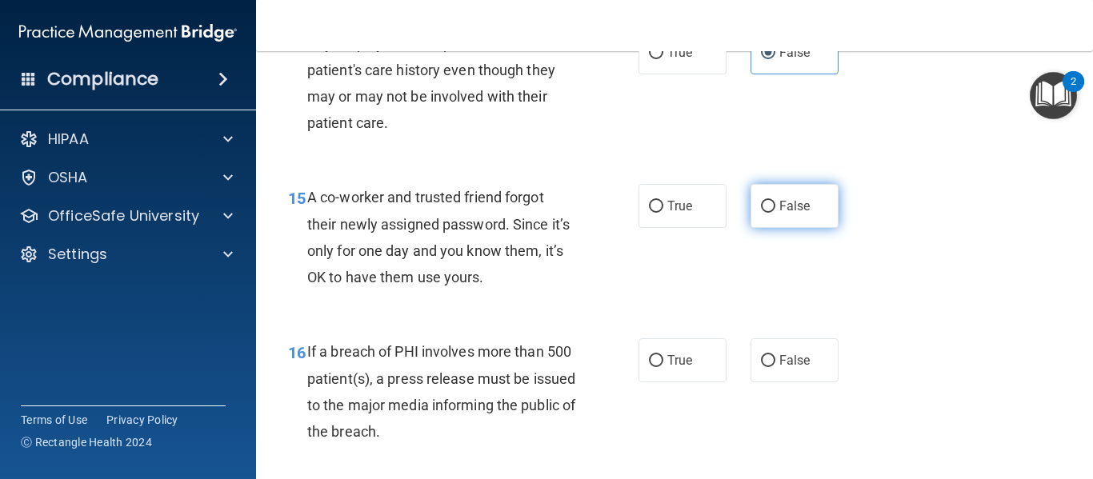
click at [786, 202] on span "False" at bounding box center [794, 205] width 31 height 15
click at [775, 202] on input "False" at bounding box center [768, 207] width 14 height 12
radio input "true"
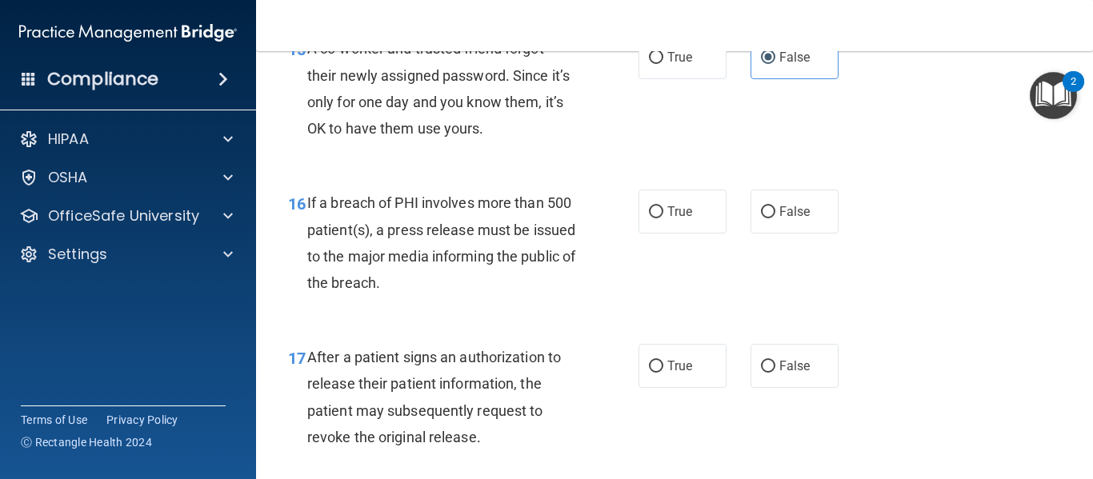
scroll to position [2231, 0]
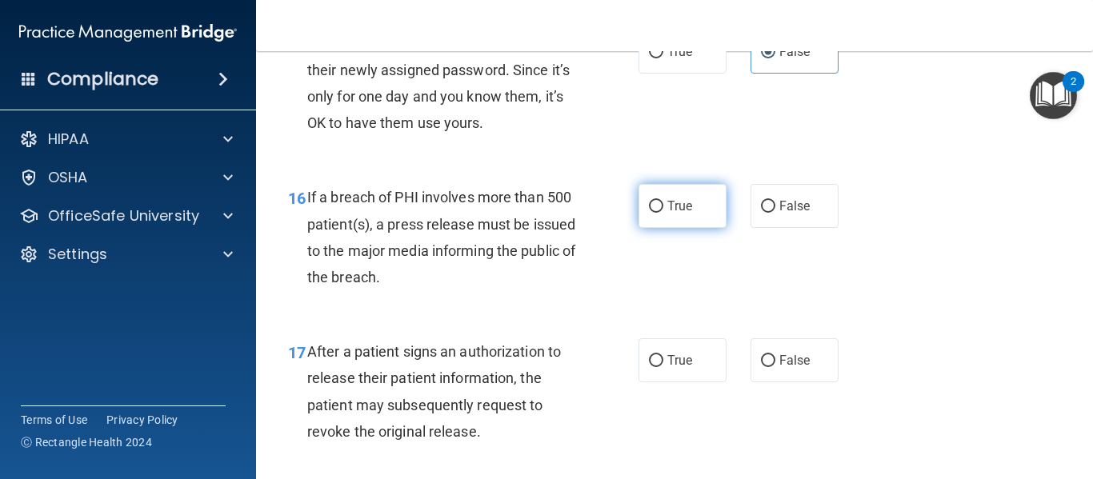
click at [655, 190] on label "True" at bounding box center [682, 206] width 88 height 44
click at [655, 201] on input "True" at bounding box center [656, 207] width 14 height 12
radio input "true"
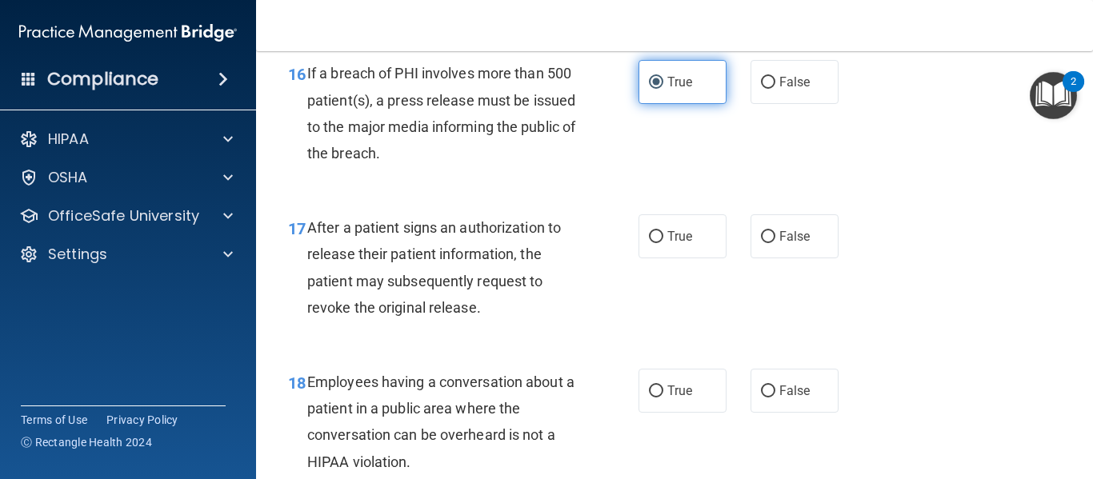
scroll to position [2356, 0]
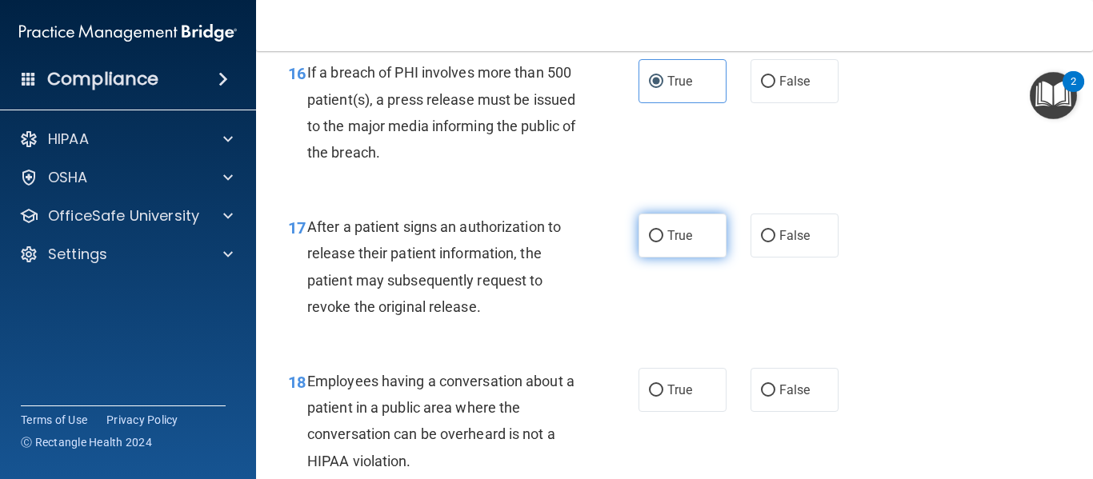
click at [679, 235] on span "True" at bounding box center [679, 235] width 25 height 15
click at [663, 235] on input "True" at bounding box center [656, 236] width 14 height 12
radio input "true"
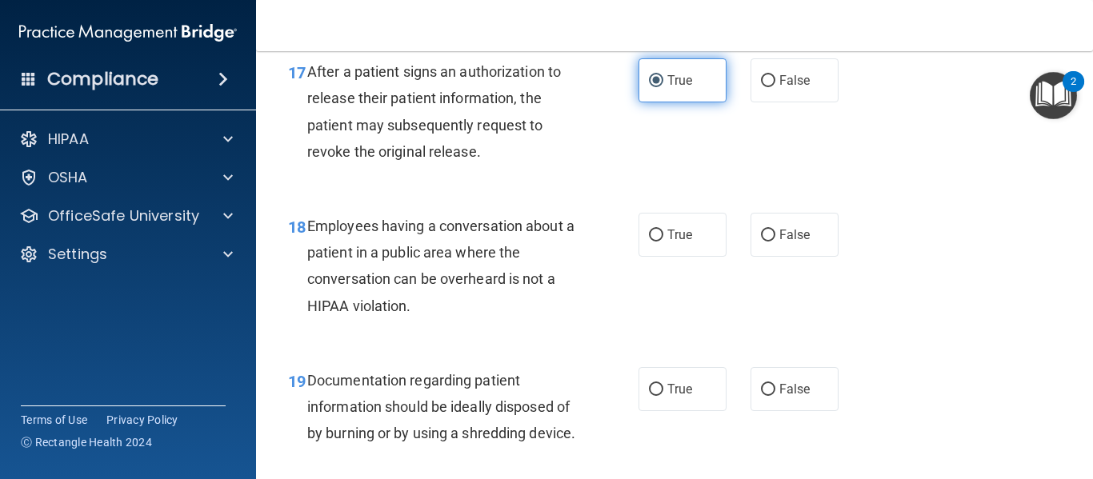
scroll to position [2512, 0]
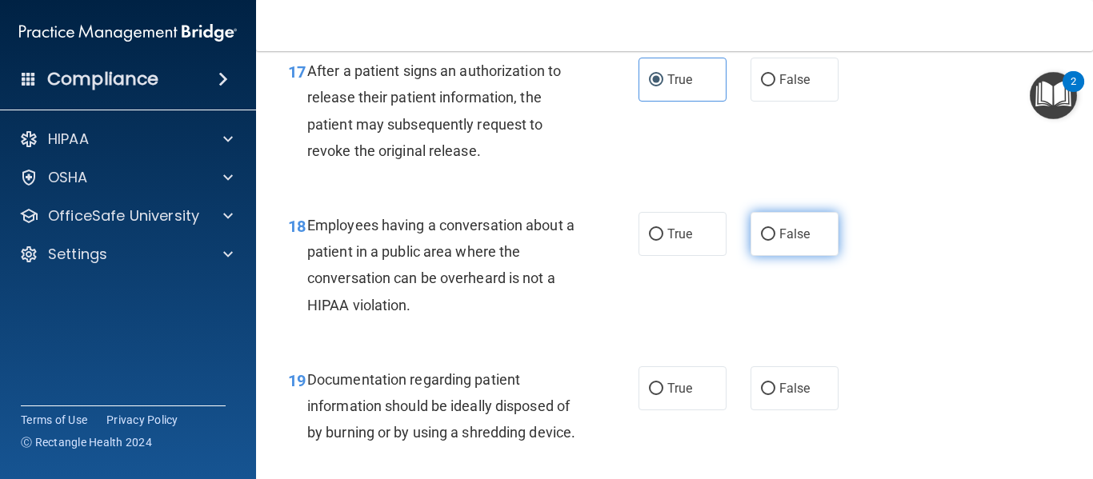
click at [761, 230] on input "False" at bounding box center [768, 235] width 14 height 12
radio input "true"
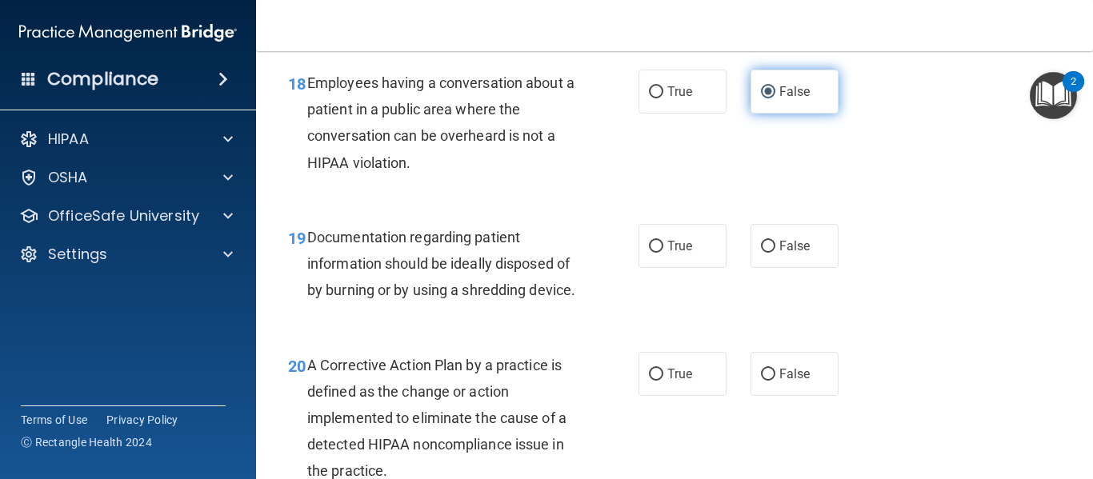
scroll to position [2659, 0]
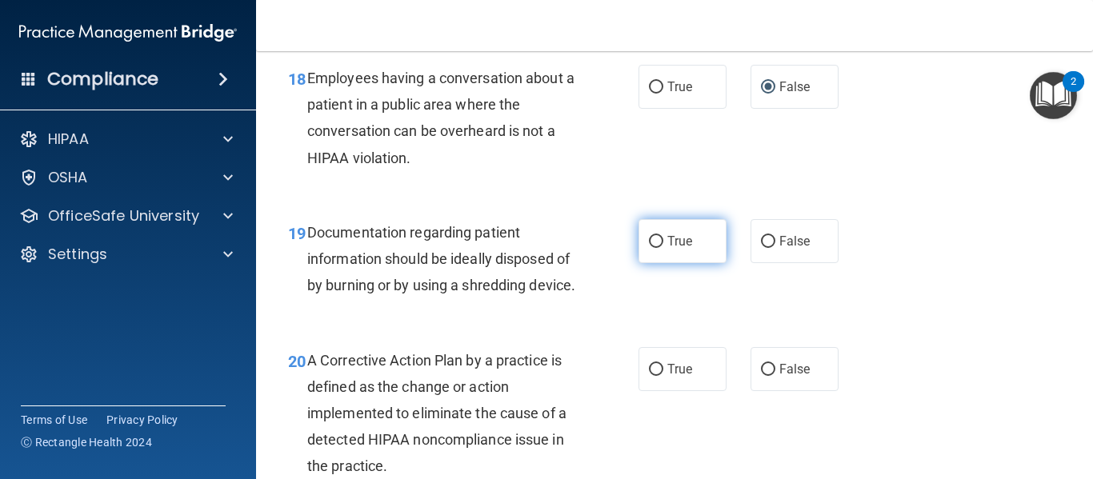
click at [679, 242] on span "True" at bounding box center [679, 241] width 25 height 15
click at [663, 242] on input "True" at bounding box center [656, 242] width 14 height 12
radio input "true"
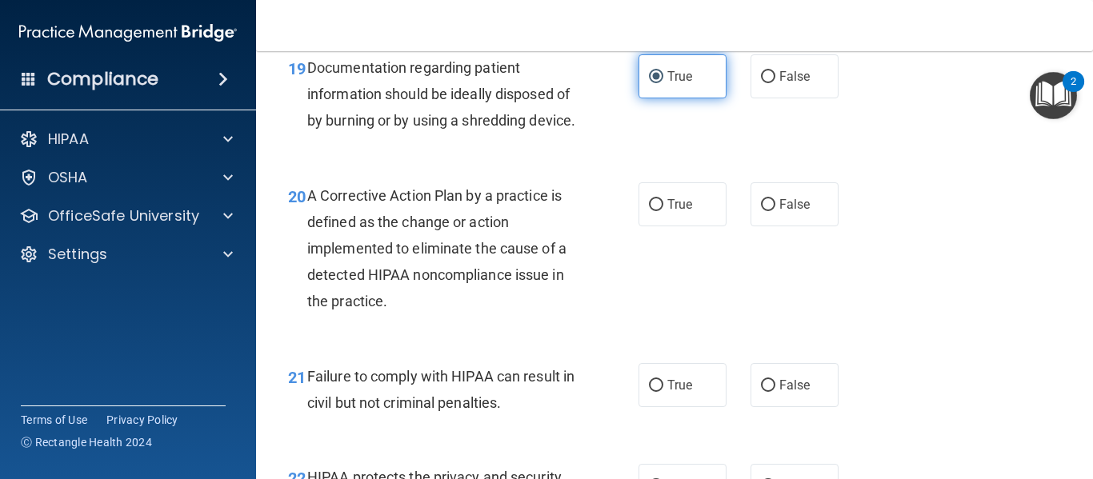
scroll to position [2832, 0]
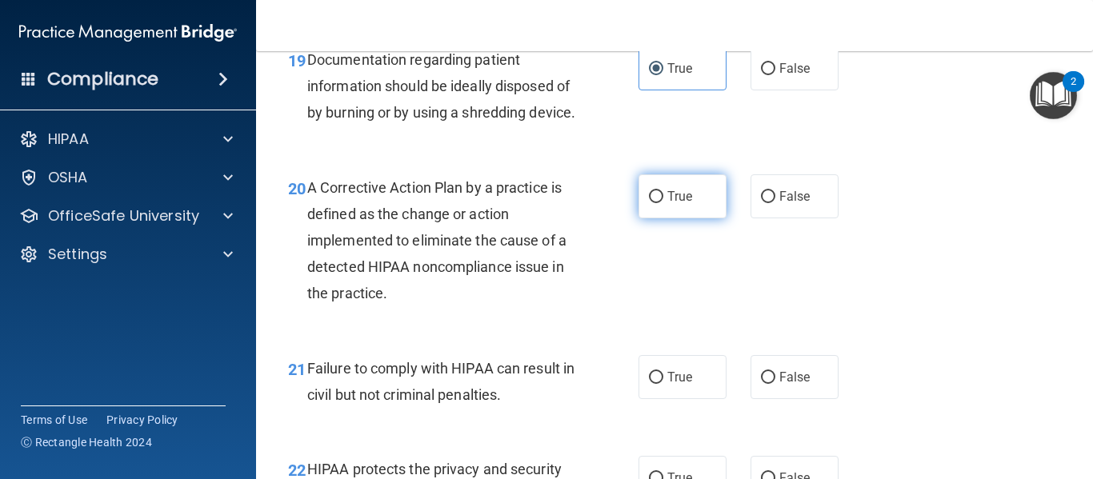
click at [666, 210] on label "True" at bounding box center [682, 196] width 88 height 44
click at [663, 203] on input "True" at bounding box center [656, 197] width 14 height 12
radio input "true"
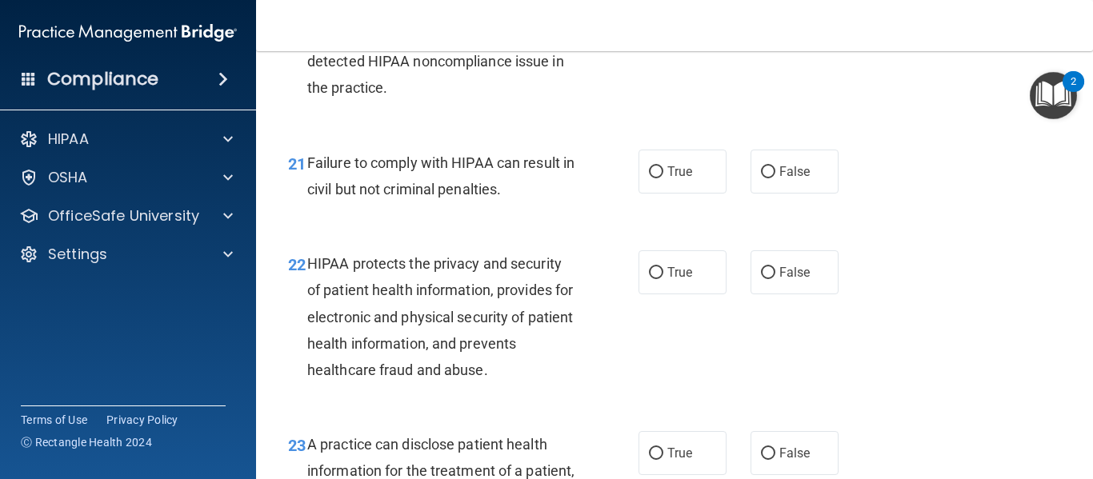
scroll to position [3038, 0]
click at [676, 193] on label "True" at bounding box center [682, 171] width 88 height 44
click at [663, 178] on input "True" at bounding box center [656, 172] width 14 height 12
radio input "true"
click at [779, 178] on span "False" at bounding box center [794, 170] width 31 height 15
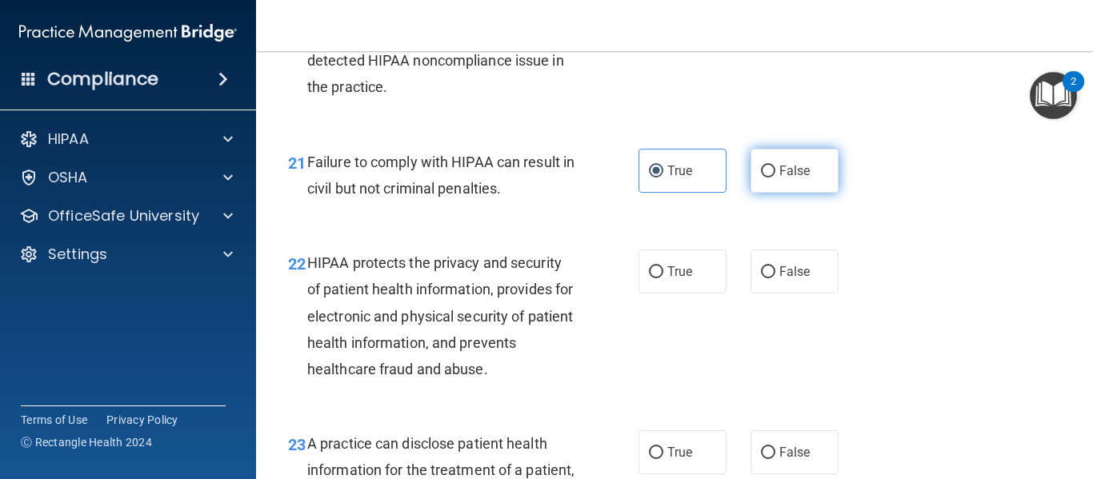
click at [774, 178] on input "False" at bounding box center [768, 172] width 14 height 12
radio input "true"
radio input "false"
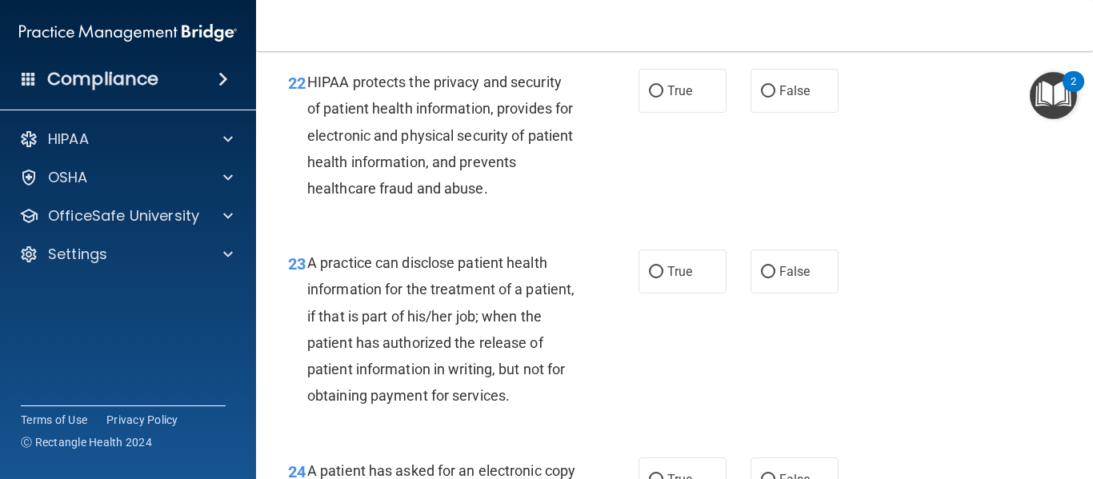
scroll to position [3220, 0]
click at [659, 112] on label "True" at bounding box center [682, 90] width 88 height 44
click at [659, 97] on input "True" at bounding box center [656, 91] width 14 height 12
radio input "true"
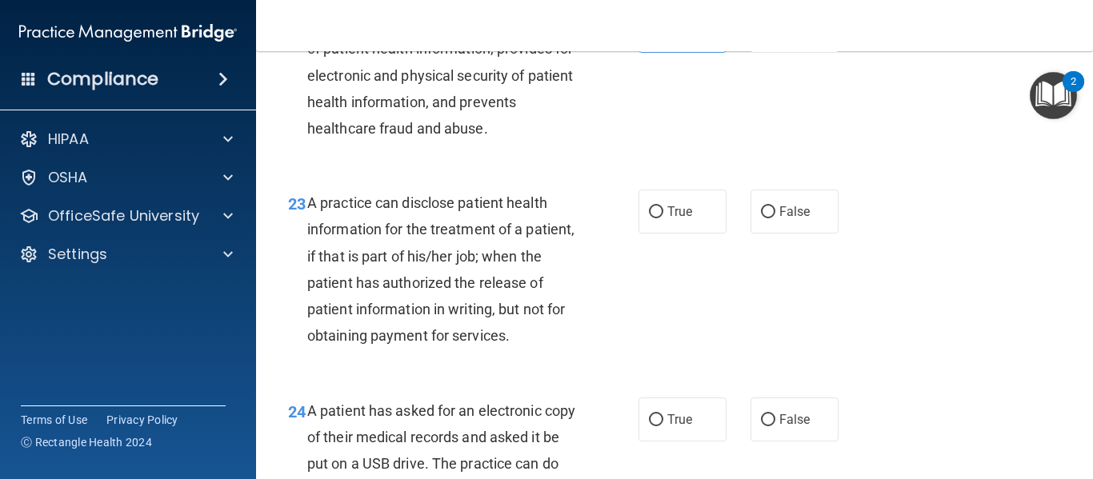
scroll to position [3284, 0]
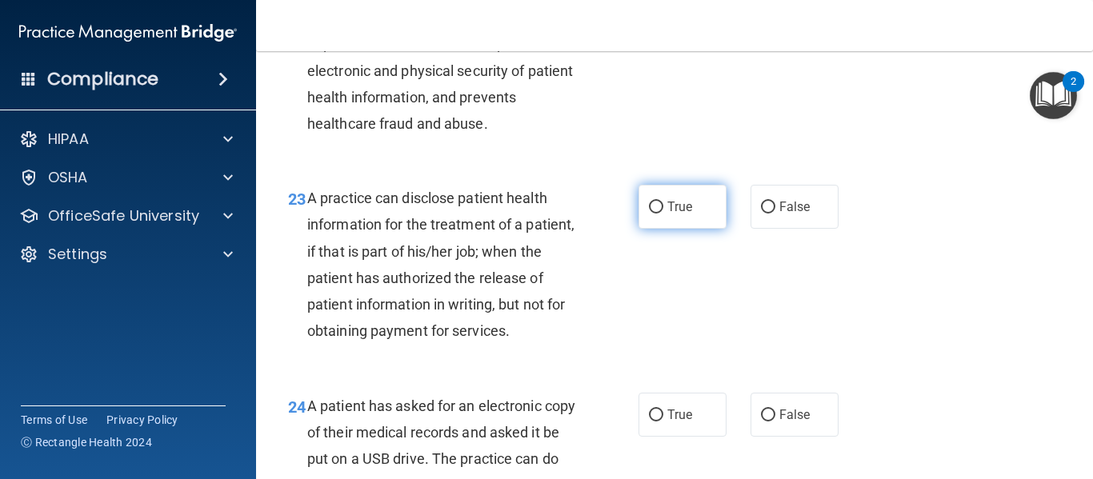
click at [658, 229] on label "True" at bounding box center [682, 207] width 88 height 44
click at [658, 214] on input "True" at bounding box center [656, 208] width 14 height 12
radio input "true"
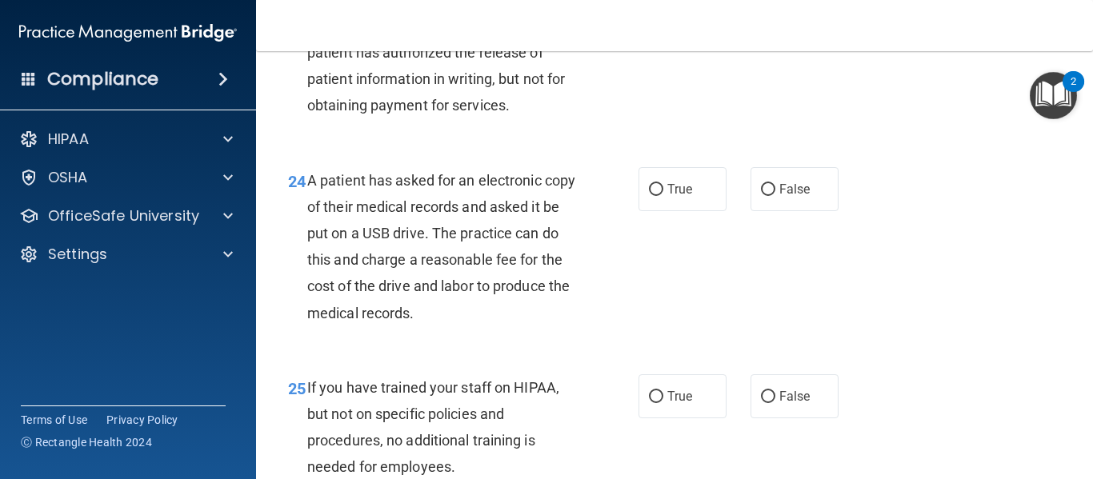
scroll to position [3510, 0]
click at [672, 196] on span "True" at bounding box center [679, 188] width 25 height 15
click at [663, 195] on input "True" at bounding box center [656, 189] width 14 height 12
radio input "true"
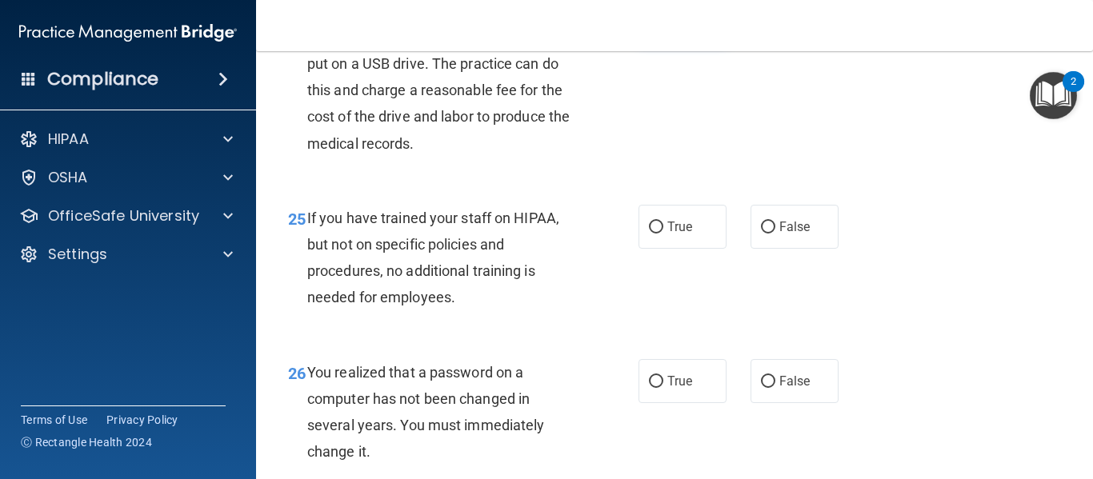
scroll to position [3680, 0]
click at [783, 234] on span "False" at bounding box center [794, 225] width 31 height 15
click at [775, 233] on input "False" at bounding box center [768, 227] width 14 height 12
radio input "true"
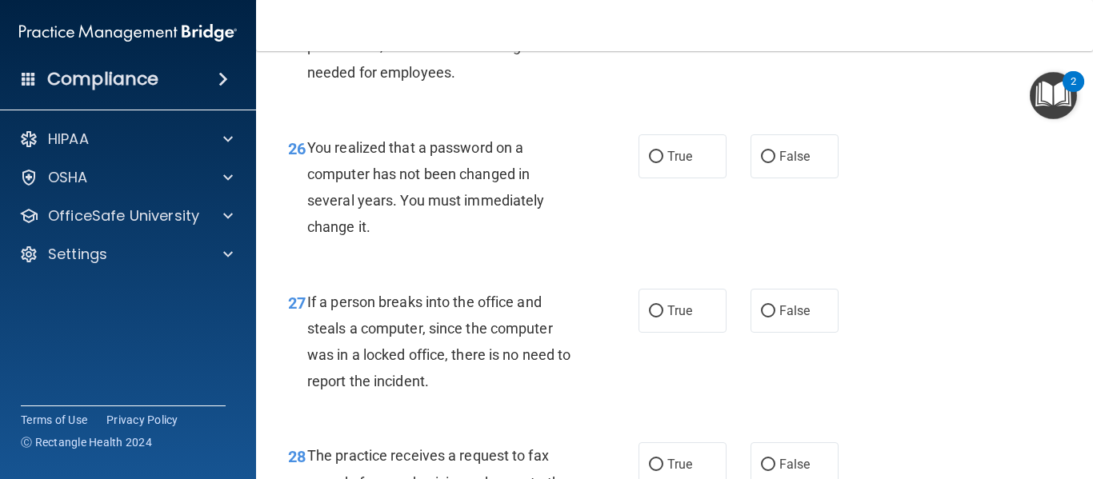
scroll to position [3905, 0]
click at [671, 163] on span "True" at bounding box center [679, 155] width 25 height 15
click at [663, 162] on input "True" at bounding box center [656, 156] width 14 height 12
radio input "true"
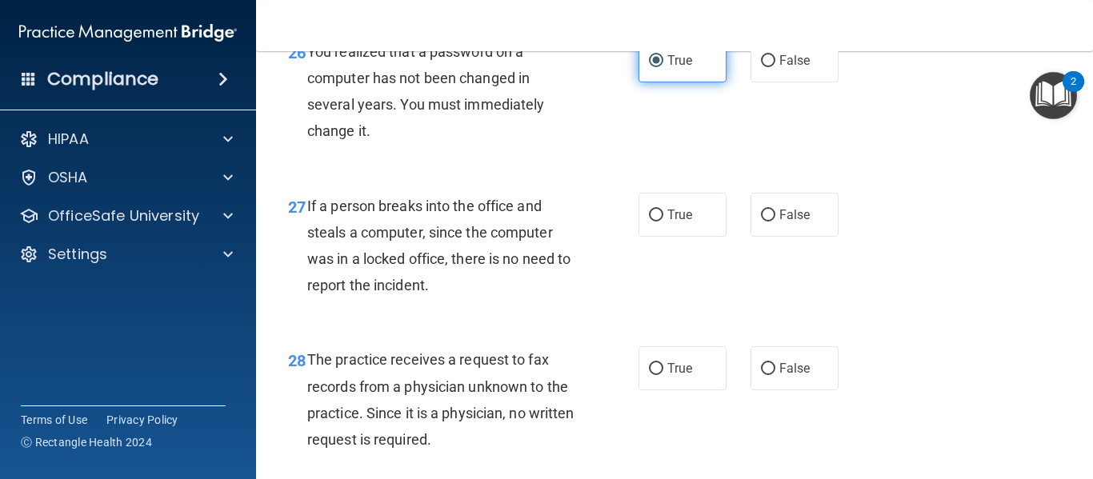
scroll to position [4008, 0]
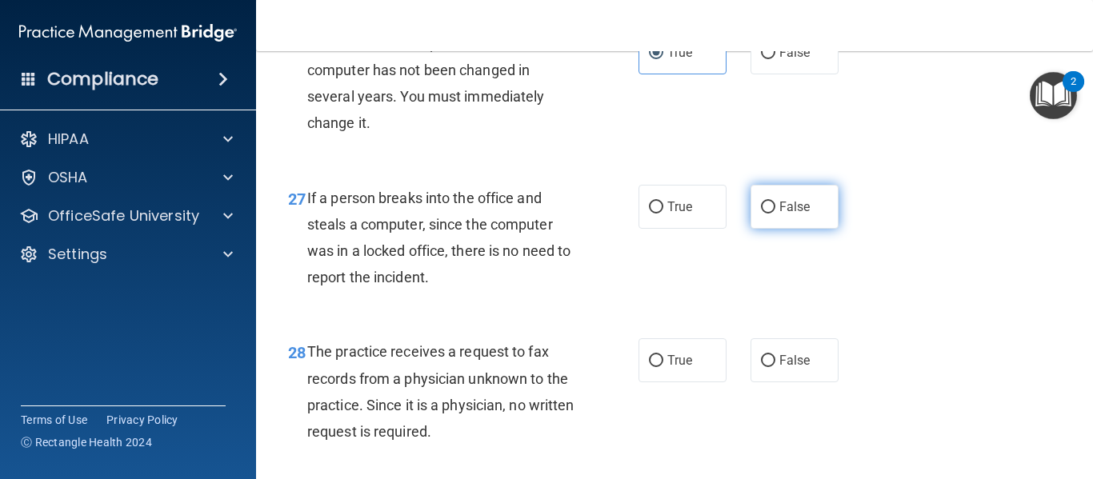
click at [764, 229] on label "False" at bounding box center [795, 207] width 88 height 44
click at [764, 214] on input "False" at bounding box center [768, 208] width 14 height 12
radio input "true"
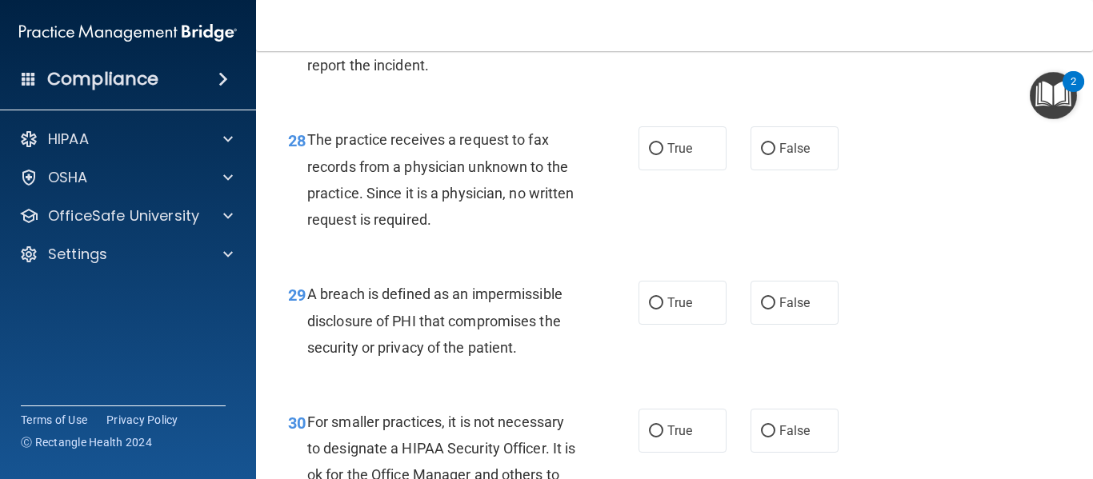
scroll to position [4221, 0]
click at [777, 170] on label "False" at bounding box center [795, 148] width 88 height 44
click at [775, 154] on input "False" at bounding box center [768, 148] width 14 height 12
radio input "true"
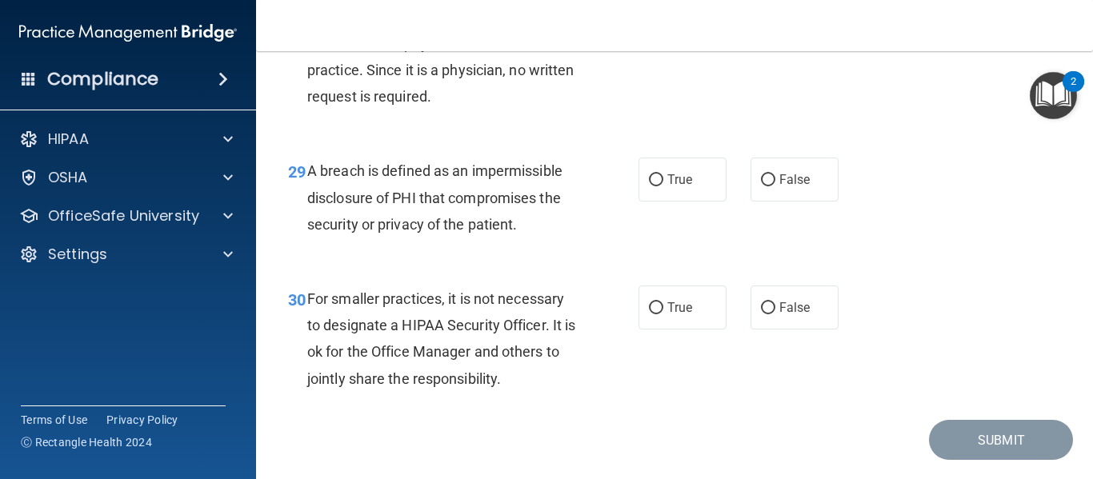
scroll to position [4344, 0]
click at [670, 186] on span "True" at bounding box center [679, 178] width 25 height 15
click at [663, 186] on input "True" at bounding box center [656, 180] width 14 height 12
radio input "true"
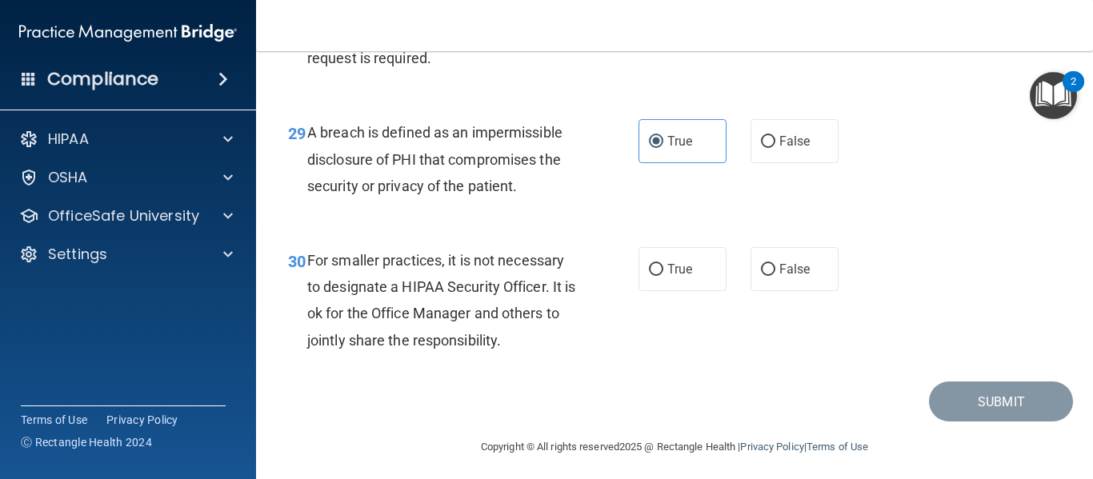
scroll to position [4382, 0]
click at [683, 290] on label "True" at bounding box center [682, 268] width 88 height 44
click at [663, 275] on input "True" at bounding box center [656, 269] width 14 height 12
radio input "true"
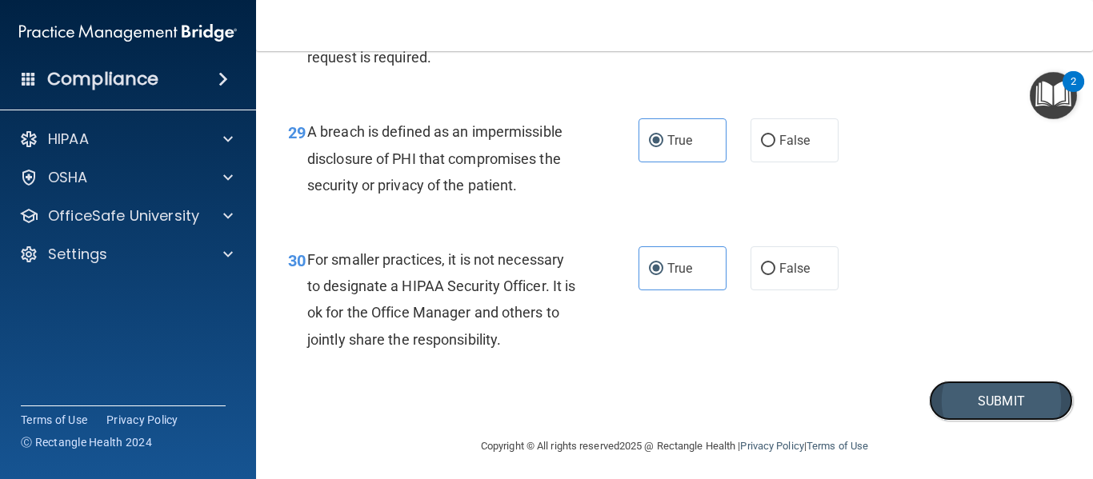
click at [971, 422] on button "Submit" at bounding box center [1001, 401] width 144 height 41
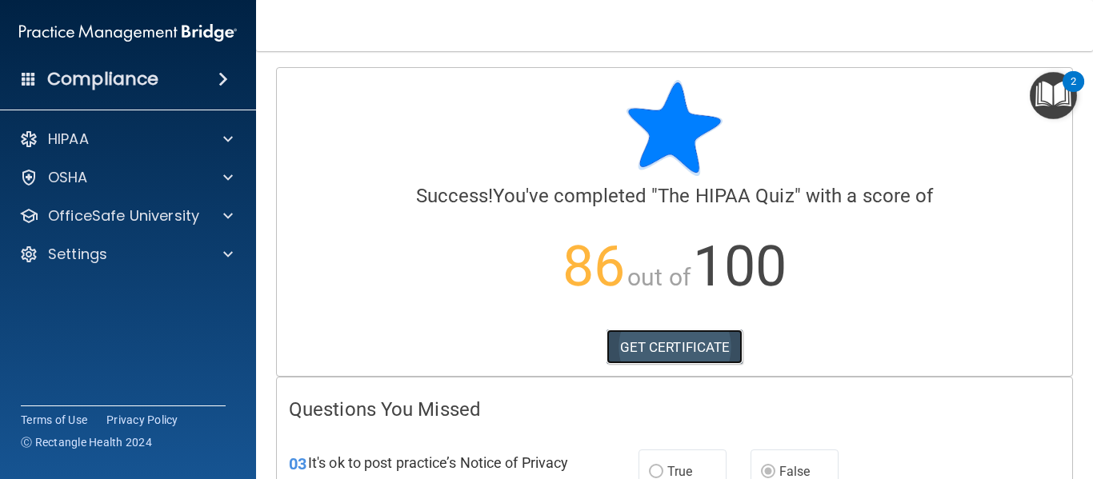
click at [693, 335] on link "GET CERTIFICATE" at bounding box center [674, 347] width 137 height 35
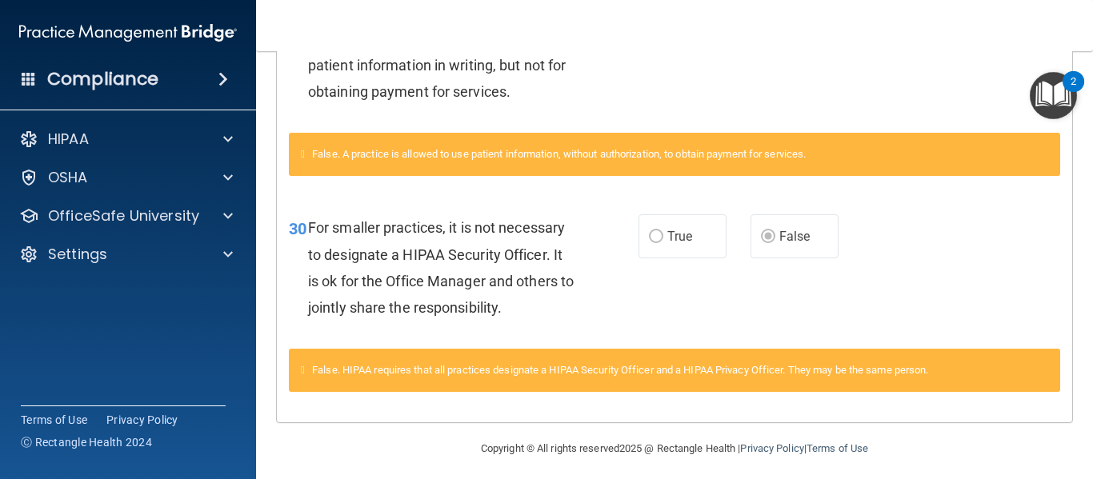
scroll to position [944, 0]
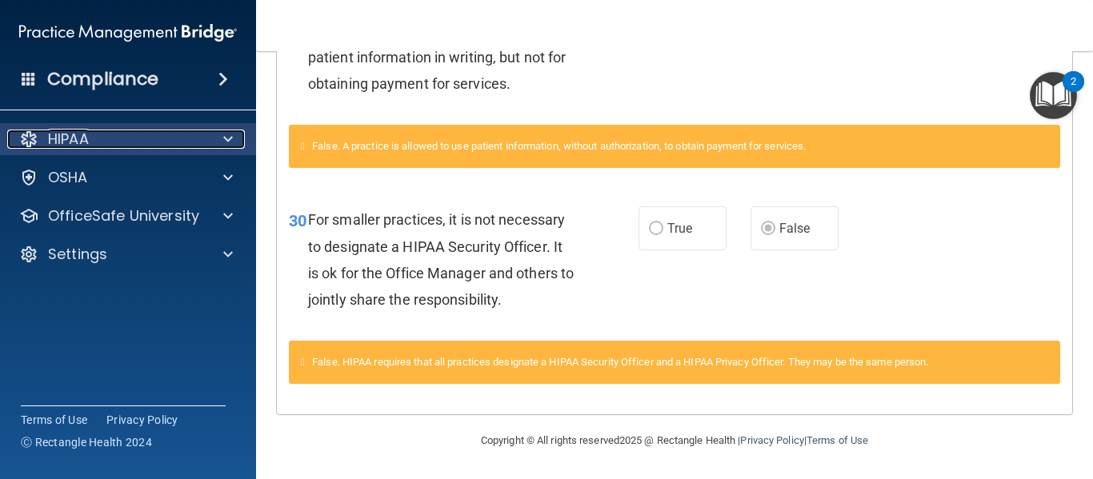
click at [110, 134] on div "HIPAA" at bounding box center [106, 139] width 198 height 19
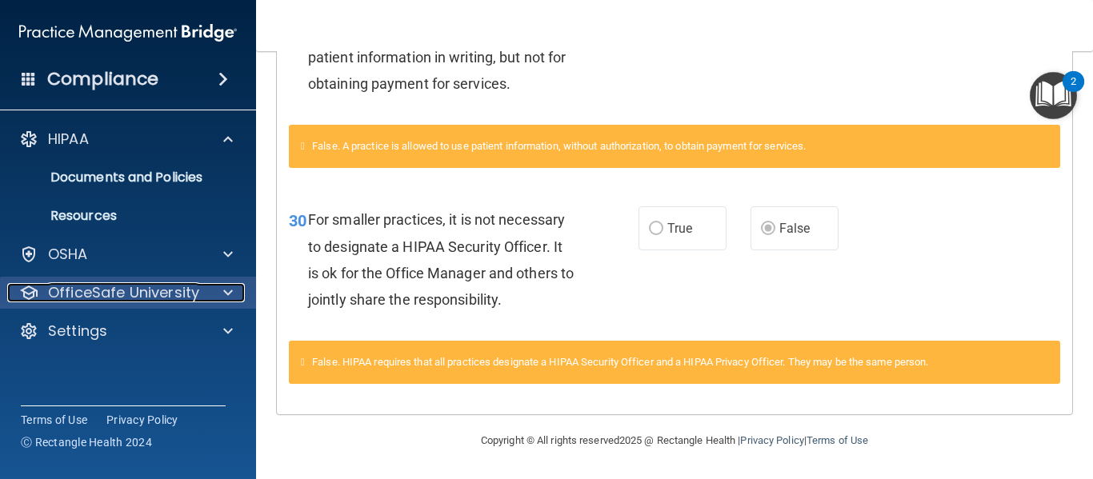
click at [146, 289] on p "OfficeSafe University" at bounding box center [123, 292] width 151 height 19
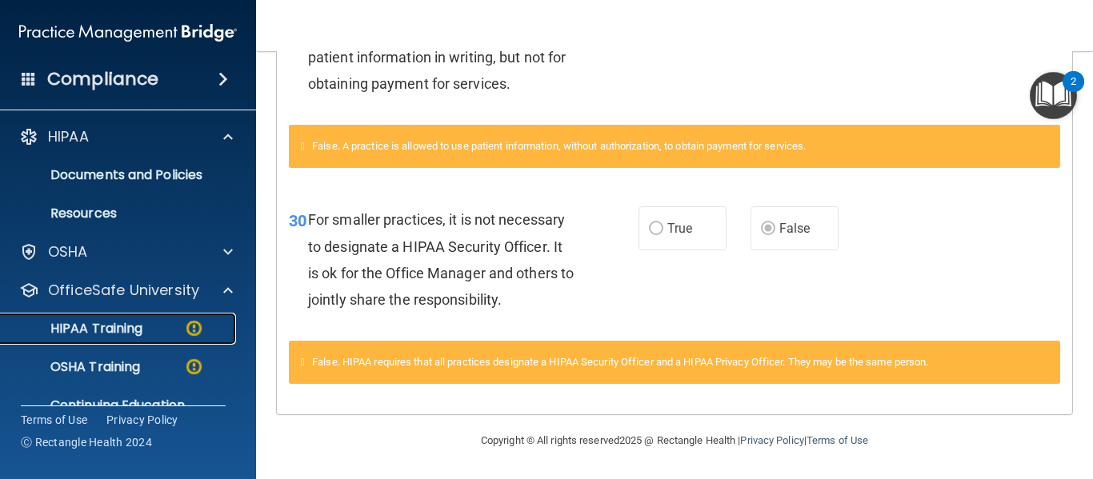
click at [133, 330] on p "HIPAA Training" at bounding box center [76, 329] width 132 height 16
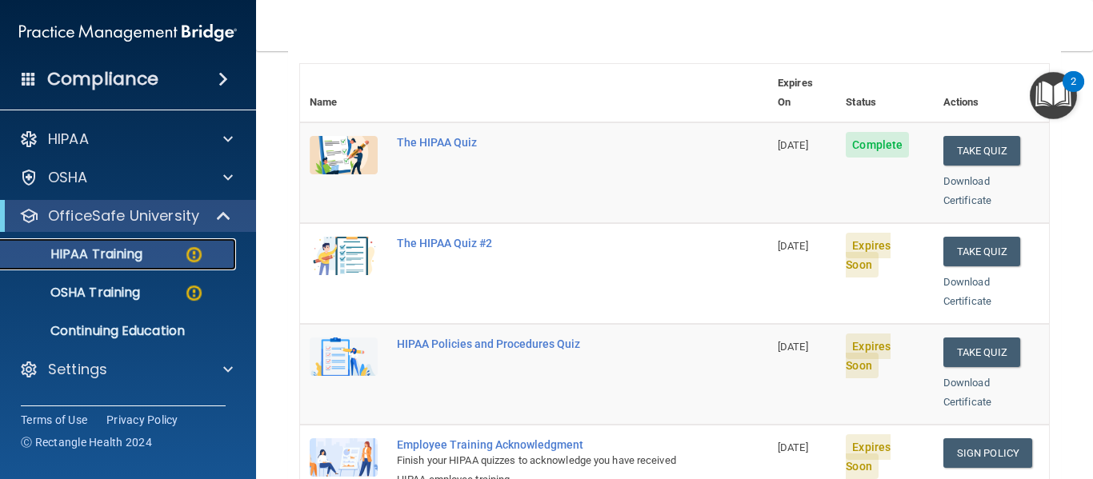
scroll to position [179, 0]
